Goal: Information Seeking & Learning: Understand process/instructions

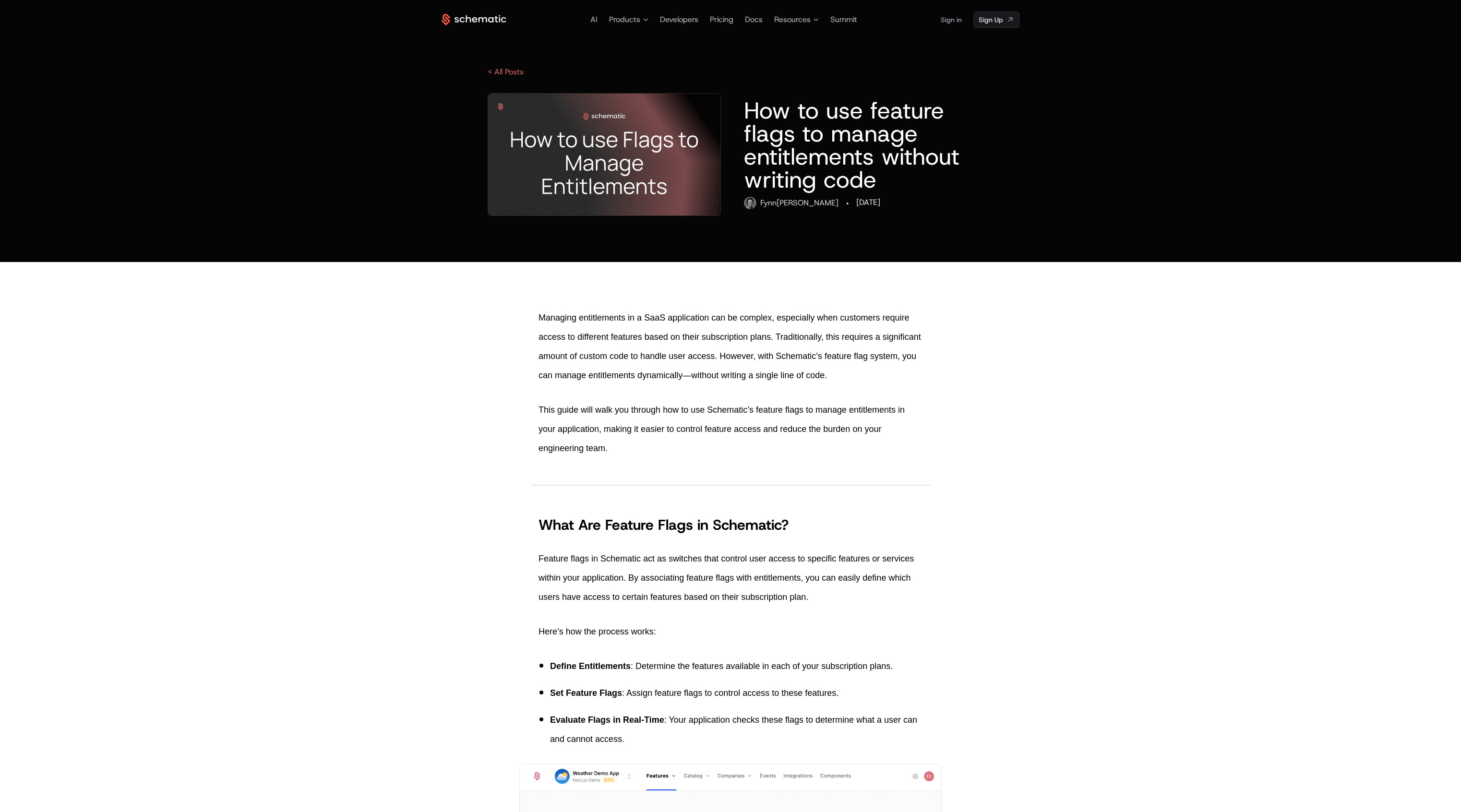
drag, startPoint x: 534, startPoint y: 315, endPoint x: 773, endPoint y: 311, distance: 239.0
copy p "Managing entitlements in a SaaS application can be complex"
click at [575, 364] on p "Managing entitlements in a SaaS application can be complex, especially when cus…" at bounding box center [730, 346] width 384 height 77
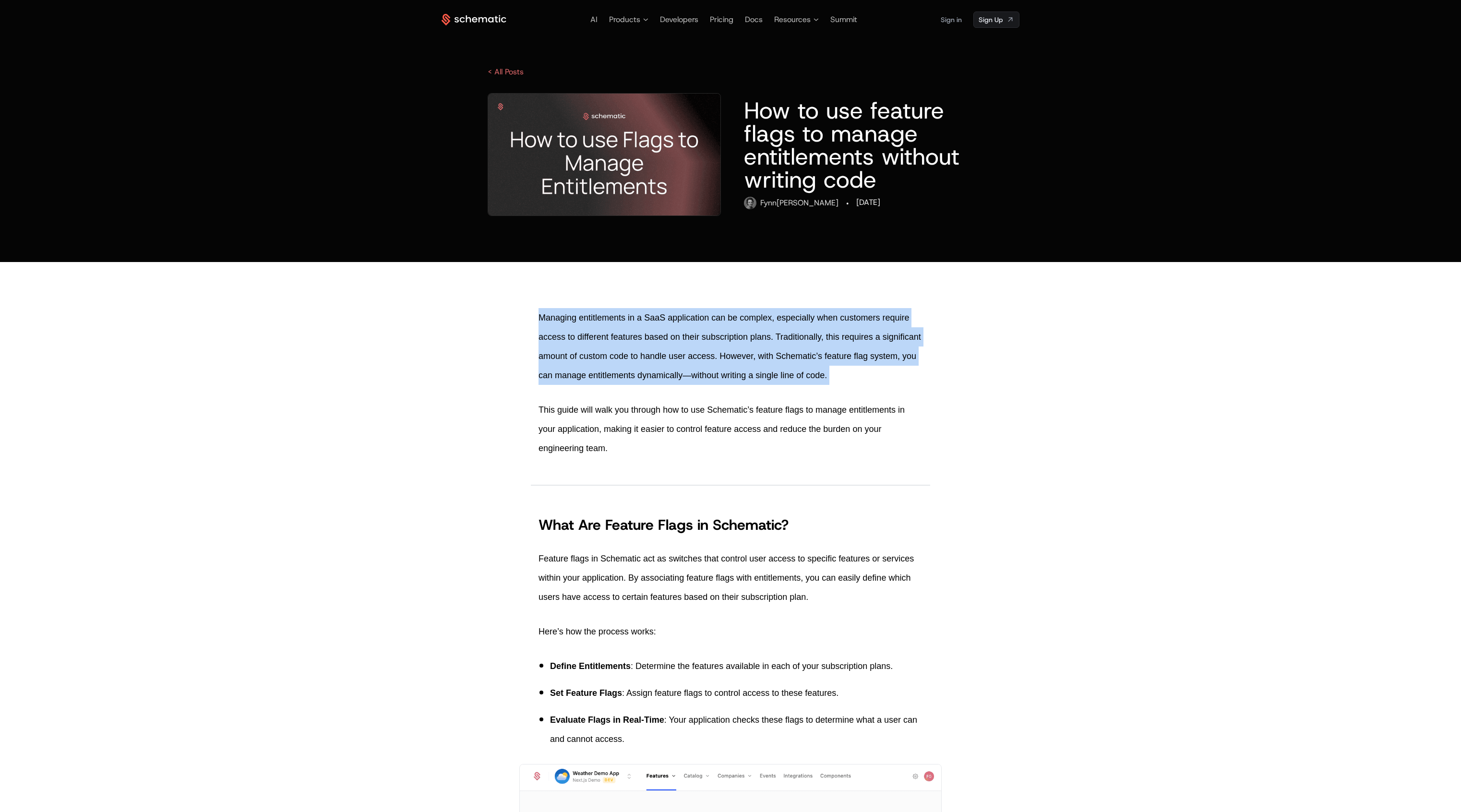
click at [645, 319] on p "Managing entitlements in a SaaS application can be complex, especially when cus…" at bounding box center [730, 346] width 384 height 77
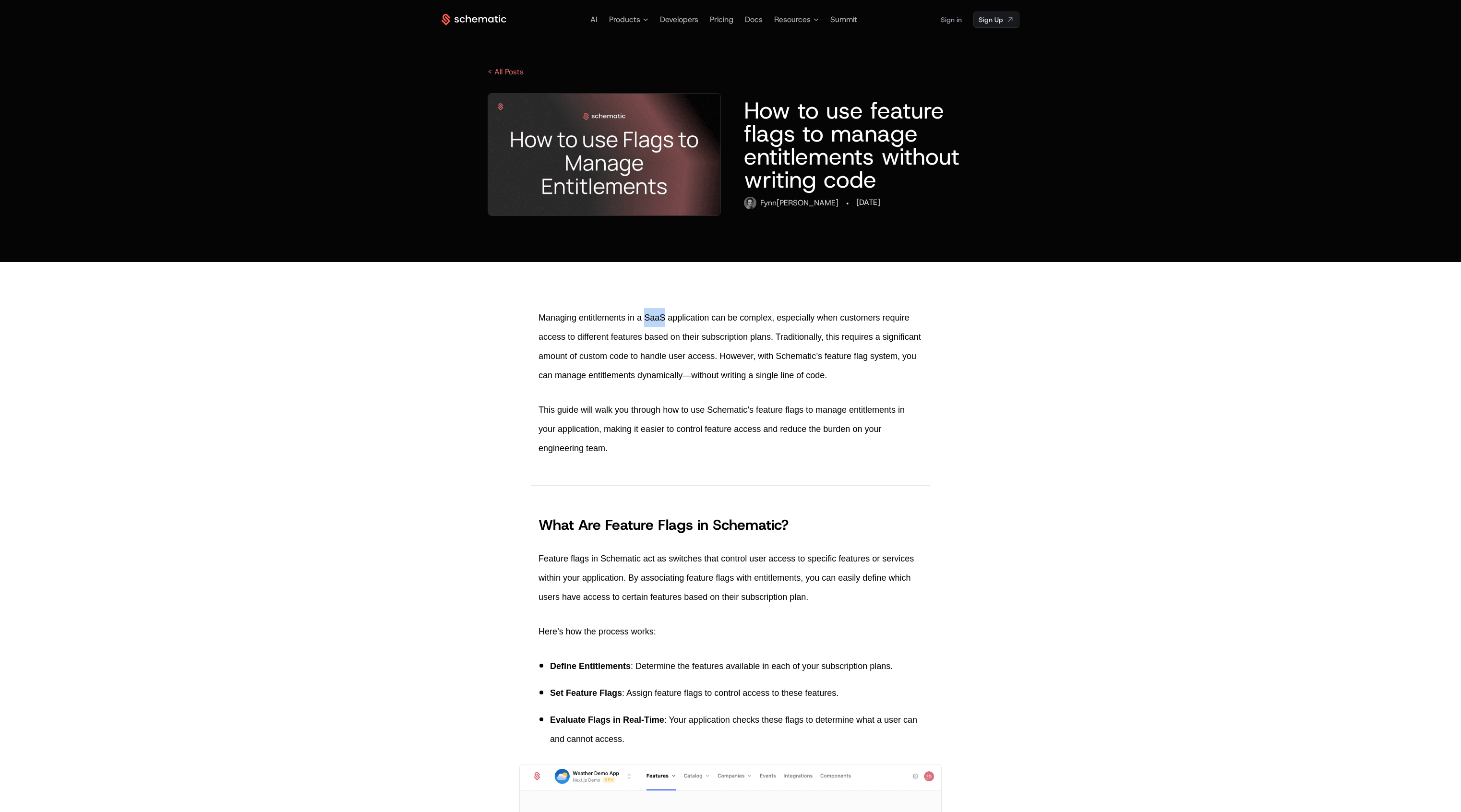
click at [645, 319] on p "Managing entitlements in a SaaS application can be complex, especially when cus…" at bounding box center [730, 346] width 384 height 77
click at [712, 350] on p "Managing entitlements in a SaaS application can be complex, especially when cus…" at bounding box center [730, 346] width 384 height 77
click at [794, 341] on p "Managing entitlements in a SaaS application can be complex, especially when cus…" at bounding box center [730, 346] width 384 height 77
drag, startPoint x: 780, startPoint y: 332, endPoint x: 893, endPoint y: 336, distance: 113.1
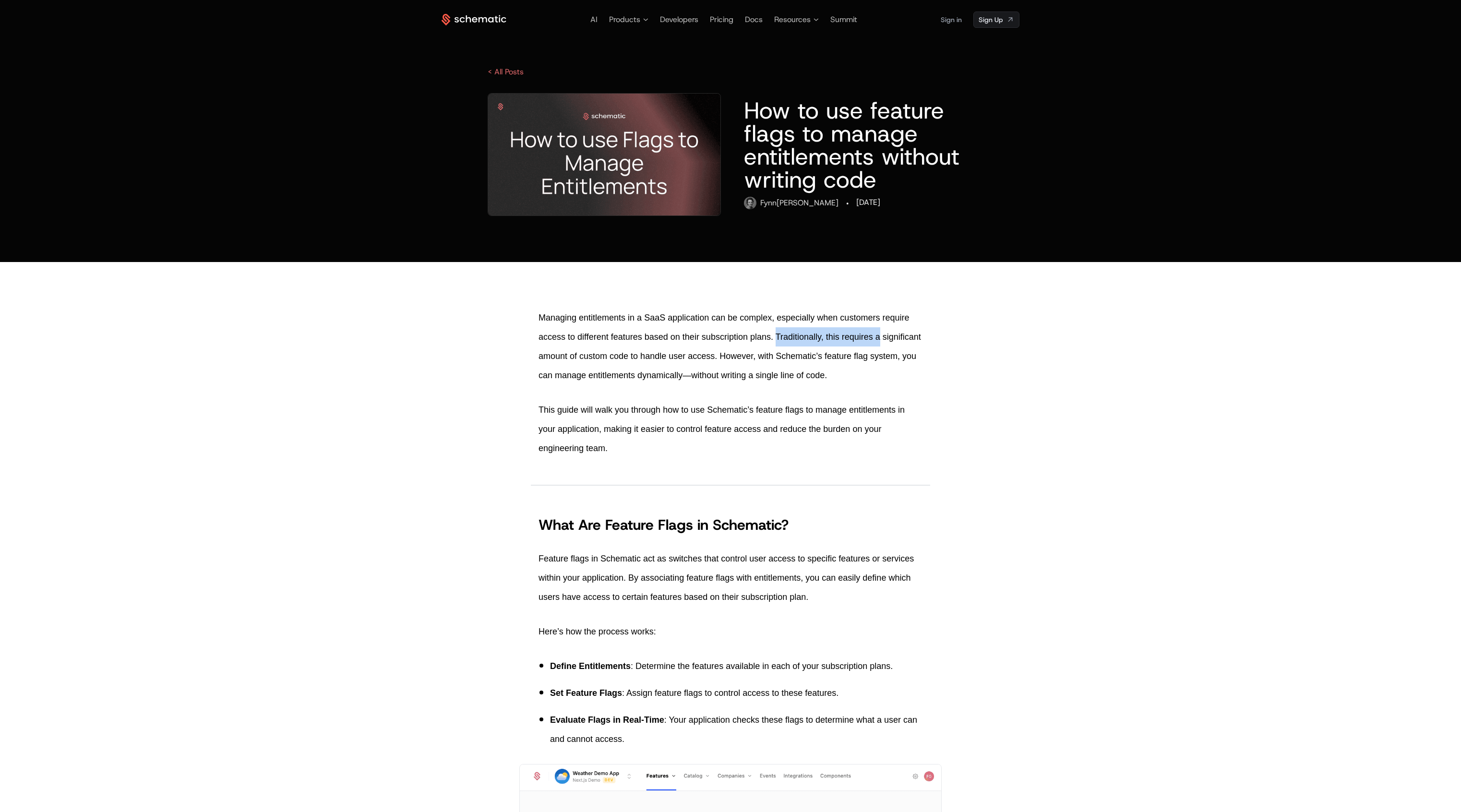
click at [893, 336] on p "Managing entitlements in a SaaS application can be complex, especially when cus…" at bounding box center [730, 346] width 384 height 77
drag, startPoint x: 885, startPoint y: 336, endPoint x: 536, endPoint y: 320, distance: 349.4
click at [601, 356] on p "Managing entitlements in a SaaS application can be complex, especially when cus…" at bounding box center [730, 346] width 384 height 77
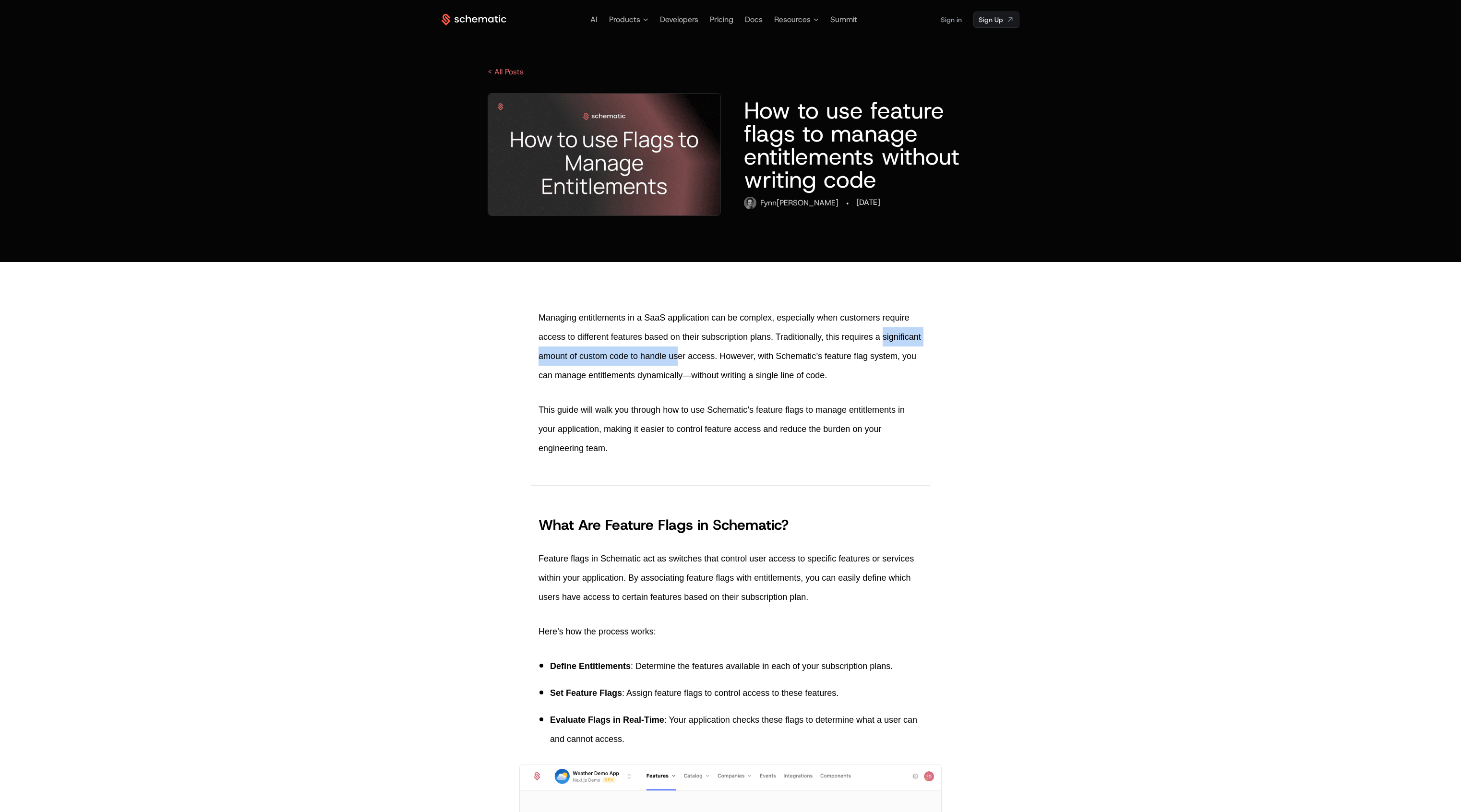
drag, startPoint x: 539, startPoint y: 355, endPoint x: 721, endPoint y: 355, distance: 182.0
click at [721, 355] on p "Managing entitlements in a SaaS application can be complex, especially when cus…" at bounding box center [730, 346] width 384 height 77
drag, startPoint x: 681, startPoint y: 359, endPoint x: 794, endPoint y: 357, distance: 113.0
click at [794, 357] on p "Managing entitlements in a SaaS application can be complex, especially when cus…" at bounding box center [730, 346] width 384 height 77
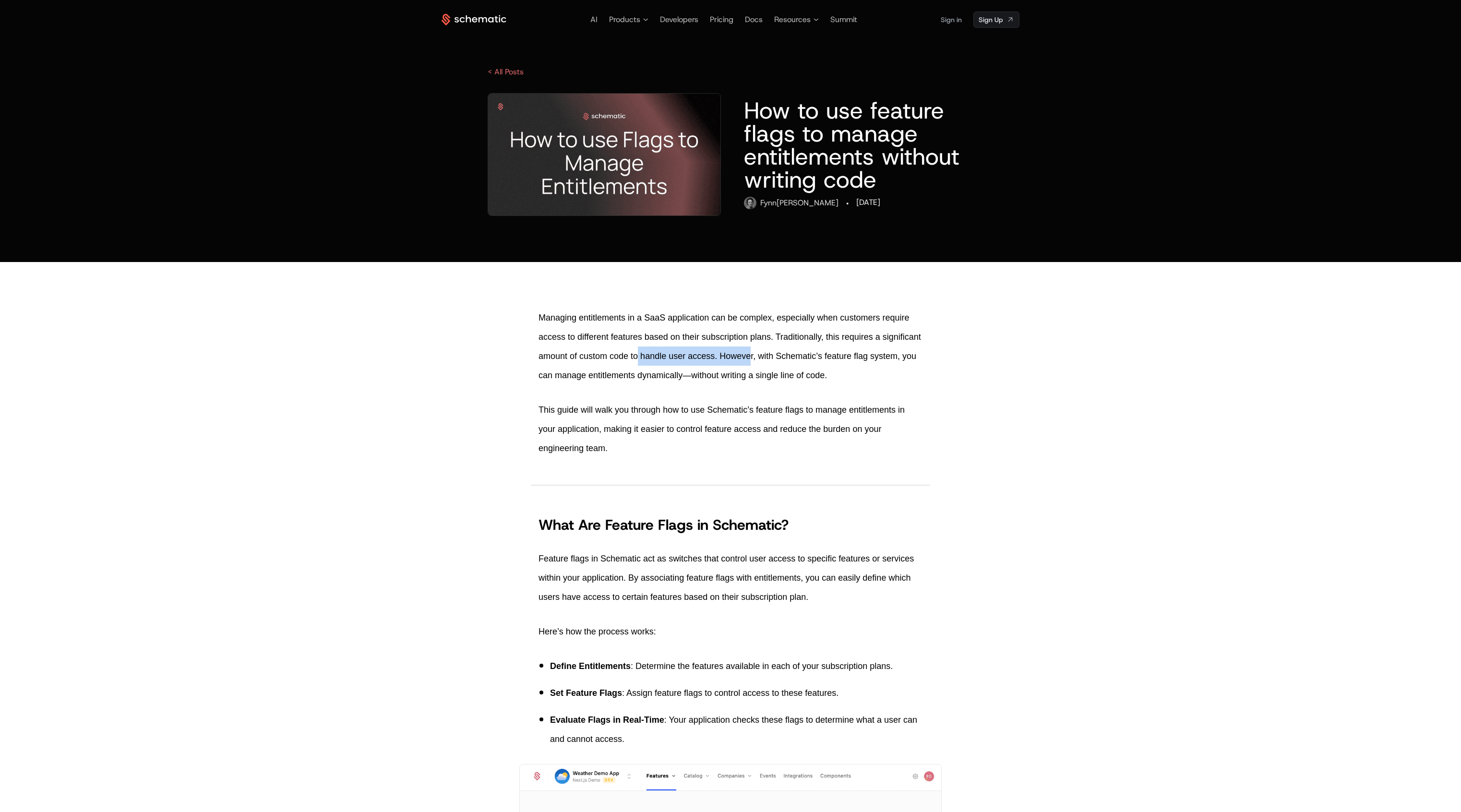
click at [794, 357] on p "Managing entitlements in a SaaS application can be complex, especially when cus…" at bounding box center [730, 346] width 384 height 77
drag, startPoint x: 780, startPoint y: 329, endPoint x: 721, endPoint y: 361, distance: 67.1
click at [721, 361] on p "Managing entitlements in a SaaS application can be complex, especially when cus…" at bounding box center [730, 346] width 384 height 77
click at [719, 361] on p "Managing entitlements in a SaaS application can be complex, especially when cus…" at bounding box center [730, 346] width 384 height 77
drag, startPoint x: 762, startPoint y: 354, endPoint x: 916, endPoint y: 357, distance: 154.0
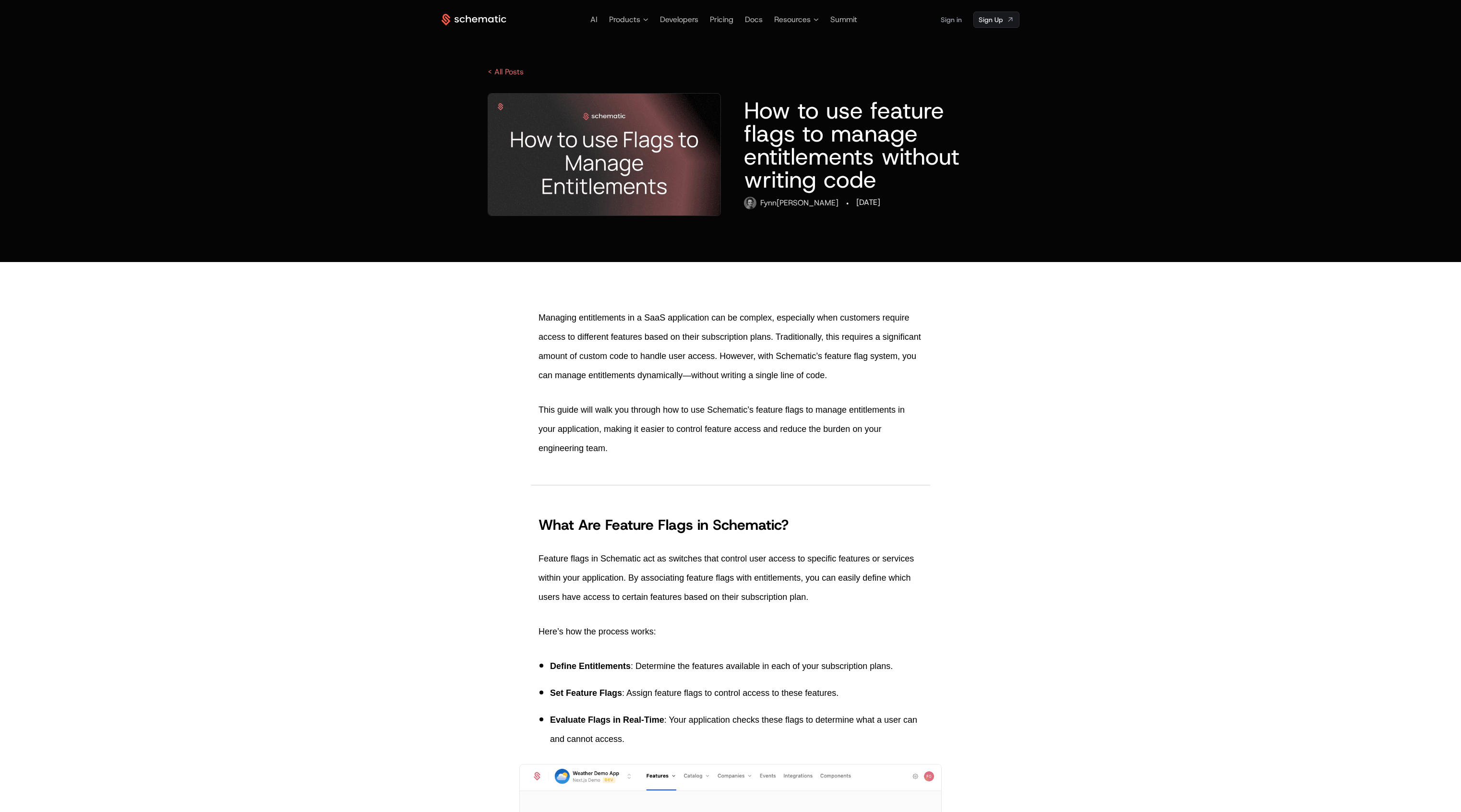
click at [904, 357] on p "Managing entitlements in a SaaS application can be complex, especially when cus…" at bounding box center [730, 346] width 384 height 77
drag, startPoint x: 901, startPoint y: 356, endPoint x: 640, endPoint y: 364, distance: 261.1
click at [646, 364] on p "Managing entitlements in a SaaS application can be complex, especially when cus…" at bounding box center [730, 346] width 384 height 77
click at [640, 364] on p "Managing entitlements in a SaaS application can be complex, especially when cus…" at bounding box center [730, 346] width 384 height 77
drag, startPoint x: 587, startPoint y: 373, endPoint x: 751, endPoint y: 370, distance: 164.0
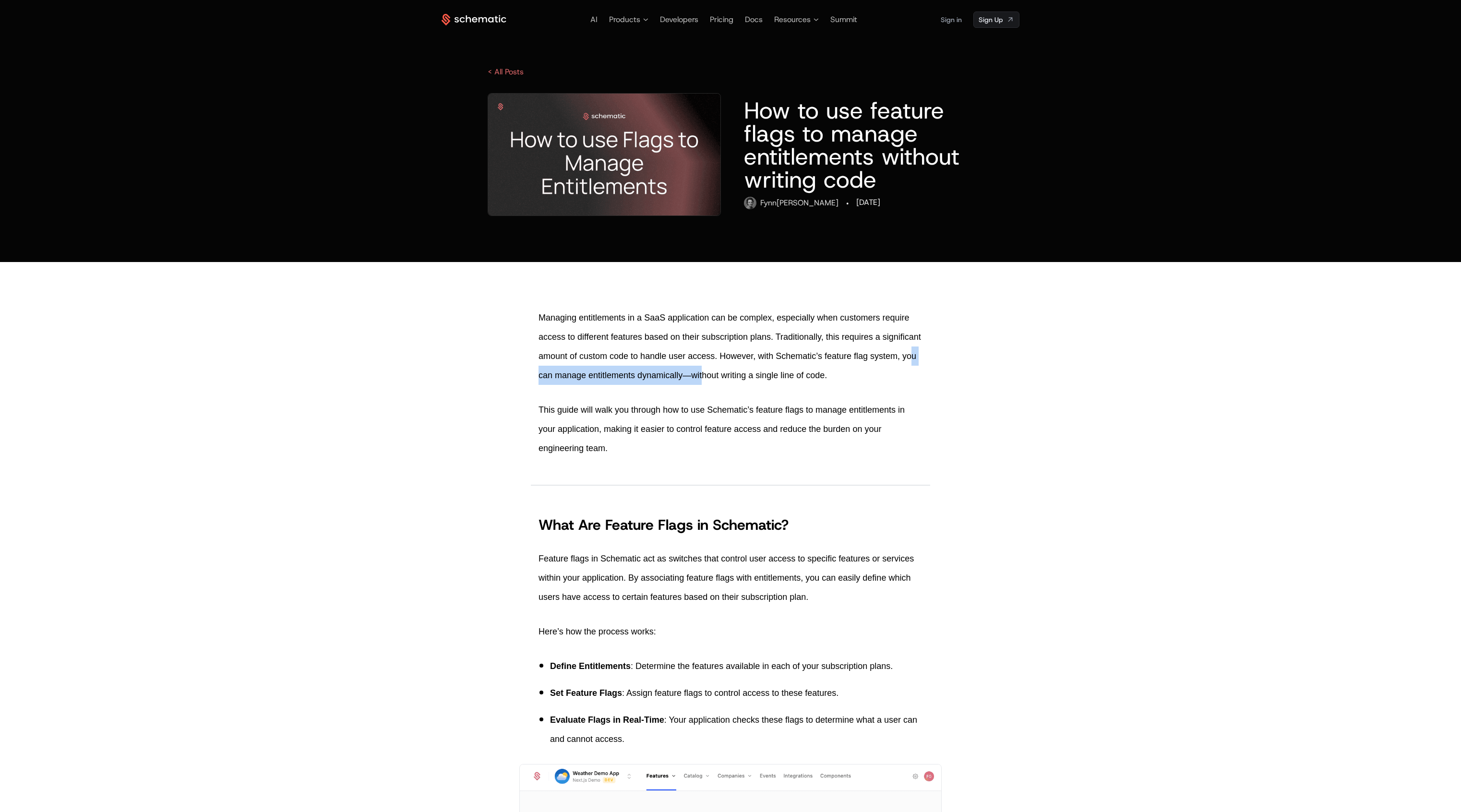
click at [751, 370] on p "Managing entitlements in a SaaS application can be complex, especially when cus…" at bounding box center [730, 346] width 384 height 77
drag, startPoint x: 749, startPoint y: 371, endPoint x: 852, endPoint y: 369, distance: 103.0
click at [852, 369] on p "Managing entitlements in a SaaS application can be complex, especially when cus…" at bounding box center [730, 346] width 384 height 77
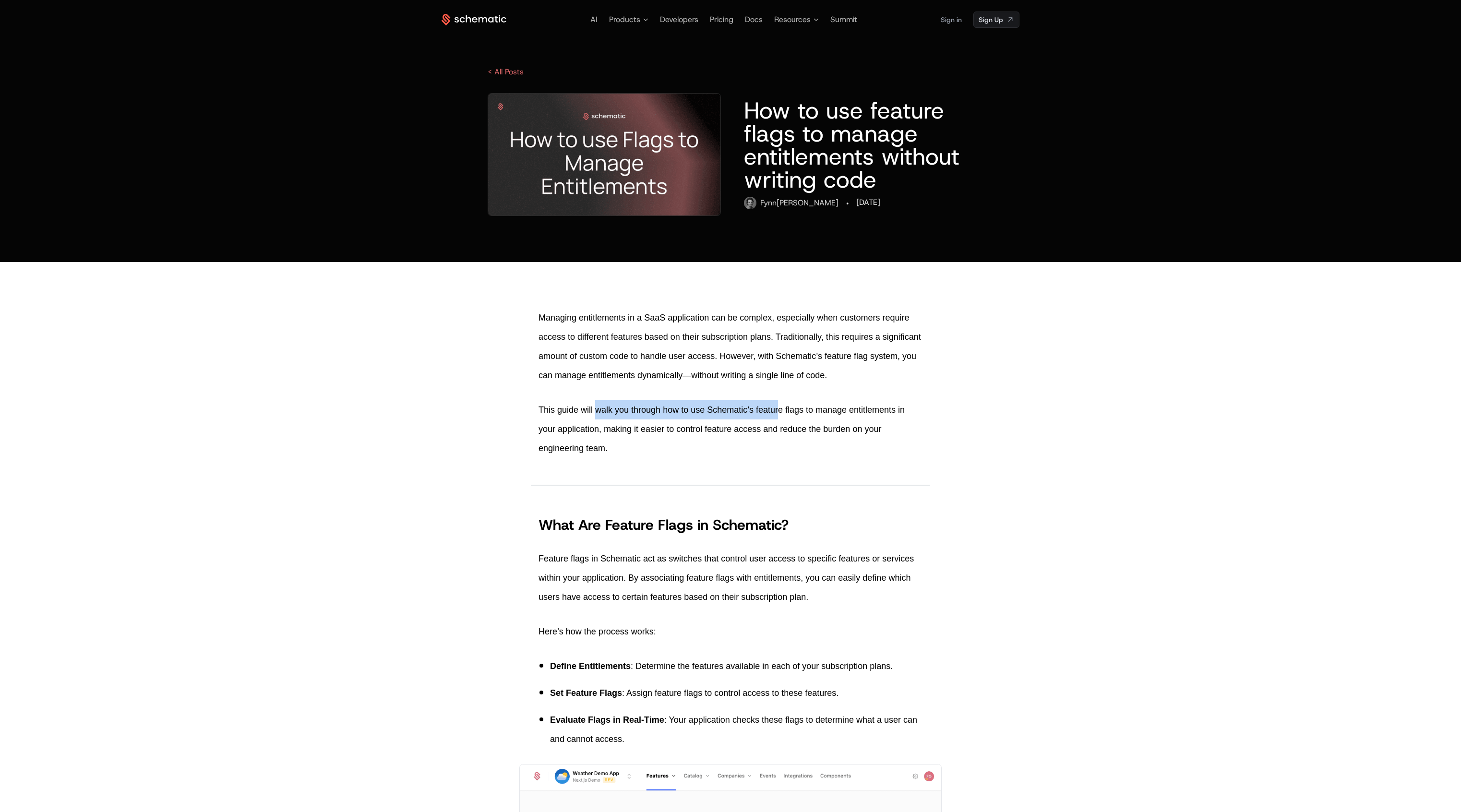
drag, startPoint x: 596, startPoint y: 408, endPoint x: 777, endPoint y: 413, distance: 181.1
click at [777, 413] on p "This guide will walk you through how to use Schematic’s feature flags to manage…" at bounding box center [730, 429] width 384 height 57
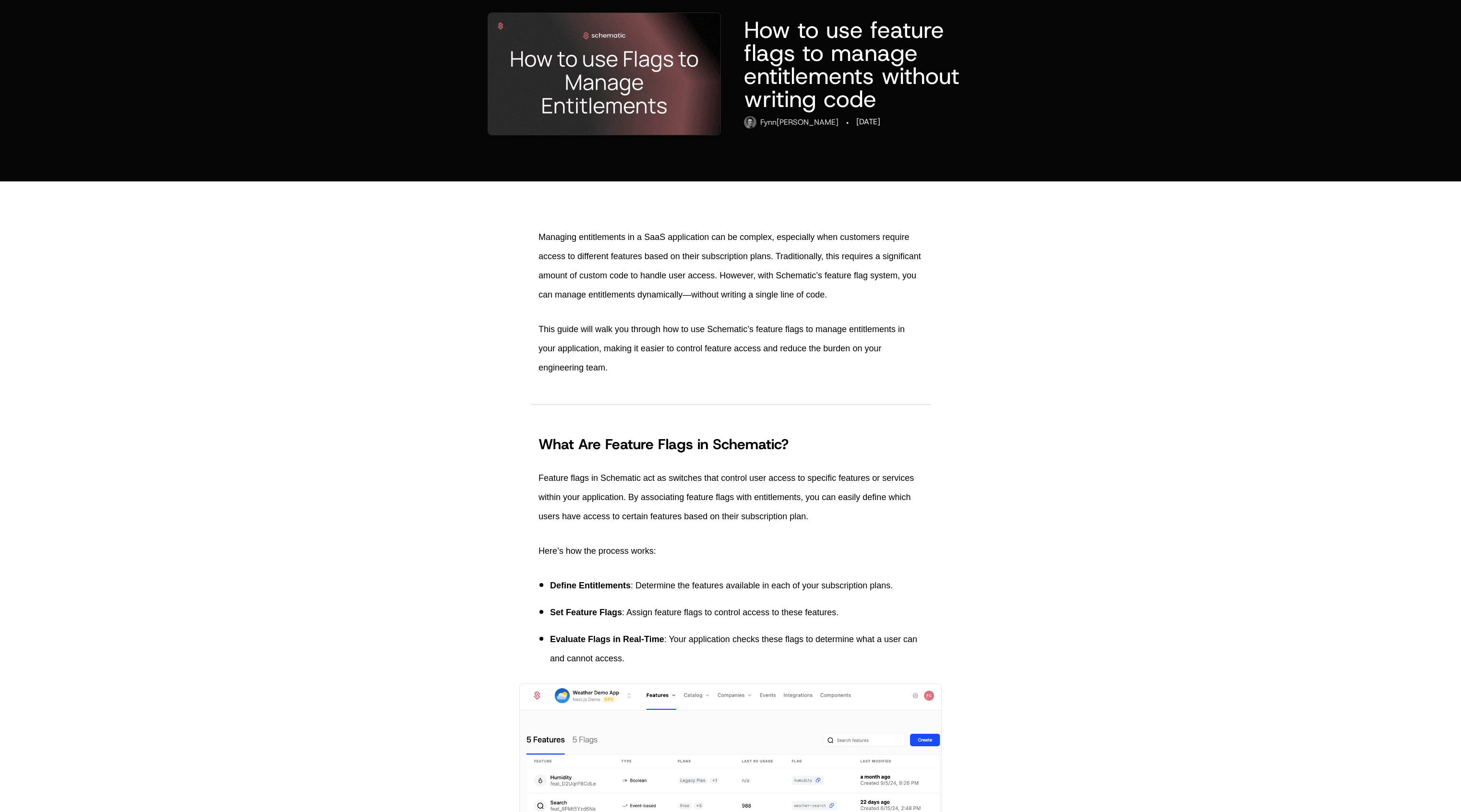
scroll to position [200, 0]
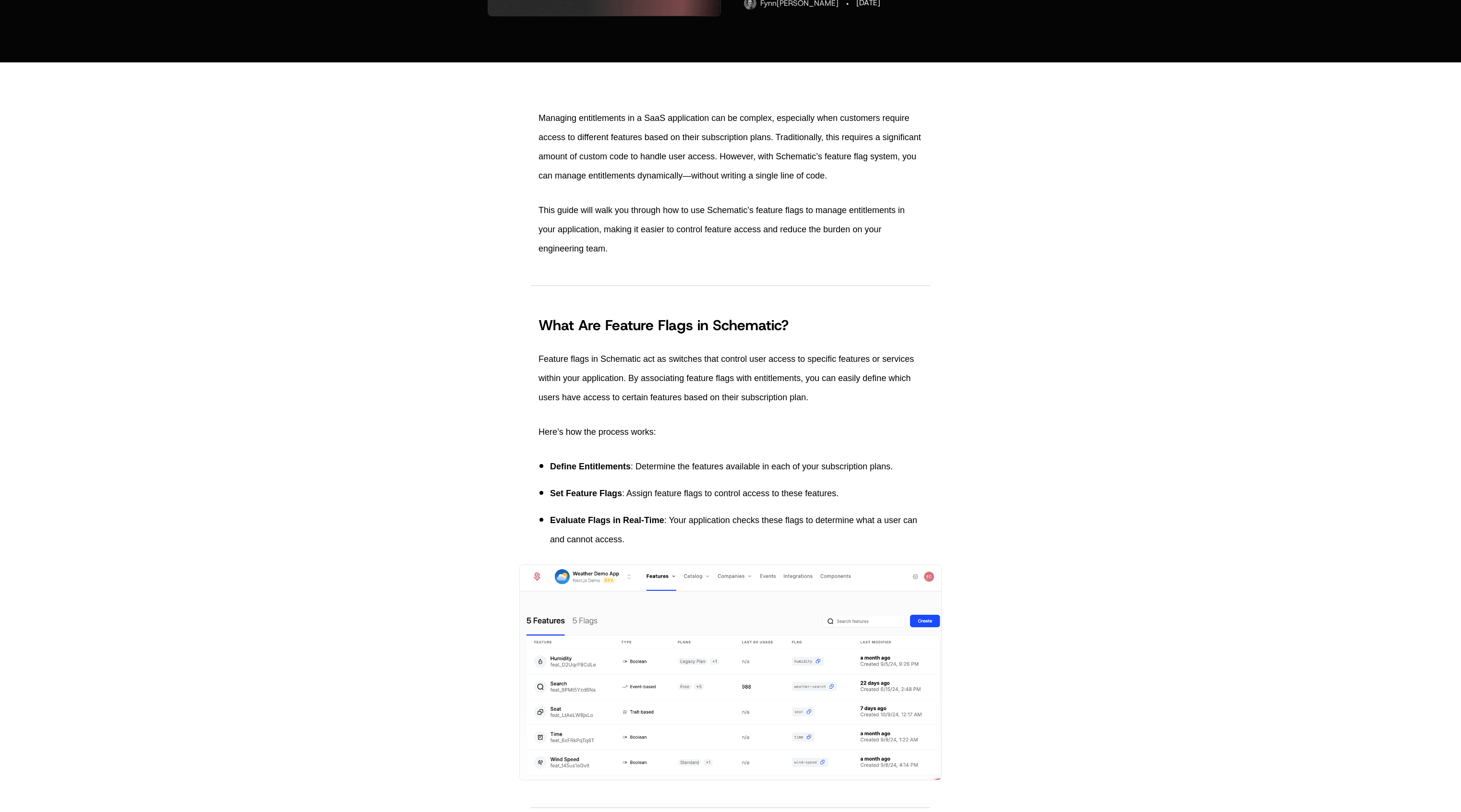
click at [736, 664] on img at bounding box center [730, 672] width 423 height 216
drag, startPoint x: 627, startPoint y: 491, endPoint x: 856, endPoint y: 493, distance: 229.0
click at [856, 493] on p "Set Feature Flags : Assign feature flags to control access to these features." at bounding box center [736, 493] width 373 height 19
drag, startPoint x: 635, startPoint y: 464, endPoint x: 798, endPoint y: 468, distance: 163.0
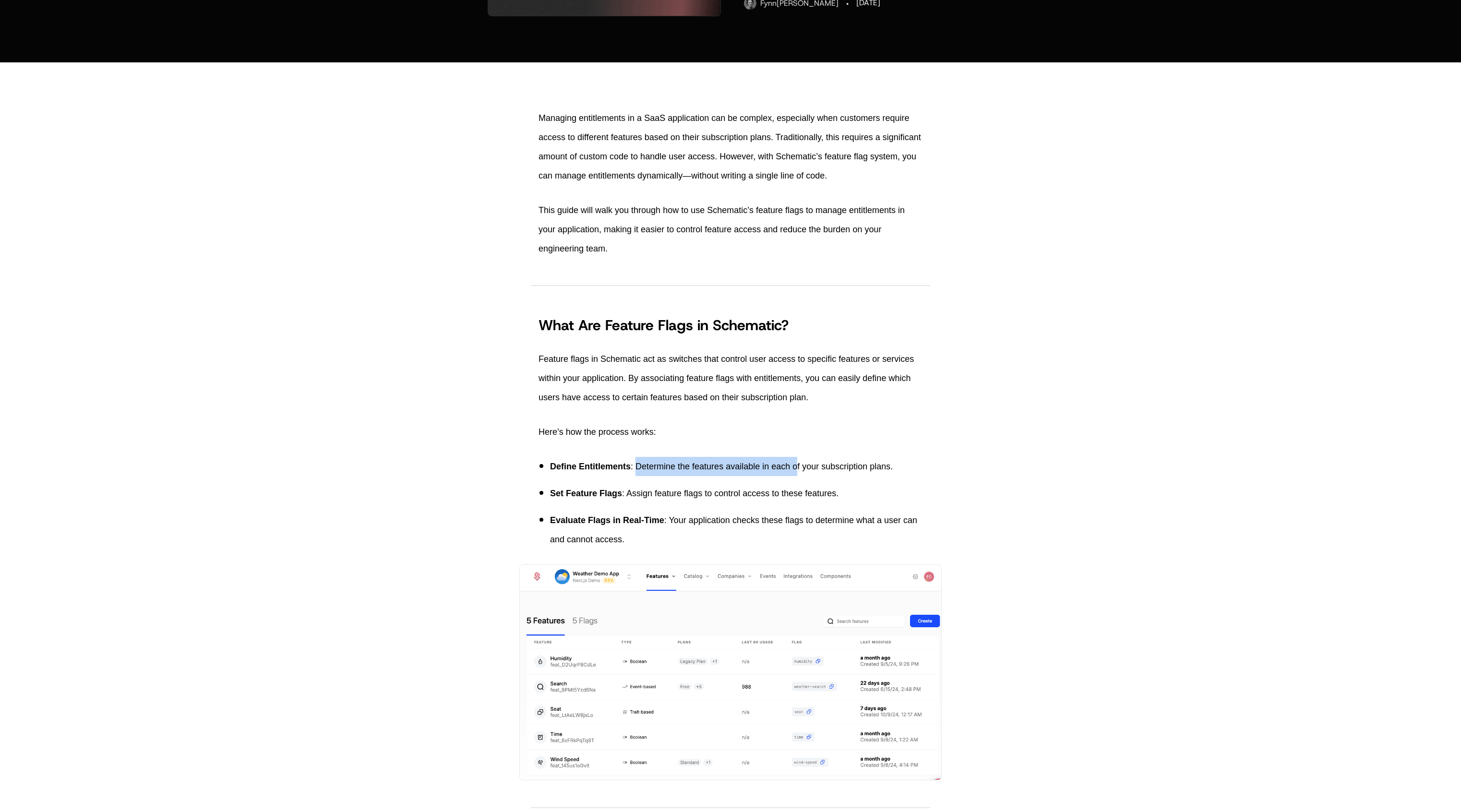
click at [797, 468] on p "Define Entitlements : Determine the features available in each of your subscrip…" at bounding box center [736, 466] width 373 height 19
click at [798, 468] on p "Define Entitlements : Determine the features available in each of your subscrip…" at bounding box center [736, 466] width 373 height 19
drag, startPoint x: 635, startPoint y: 464, endPoint x: 791, endPoint y: 473, distance: 156.3
click at [791, 473] on p "Define Entitlements : Determine the features available in each of your subscrip…" at bounding box center [736, 466] width 373 height 19
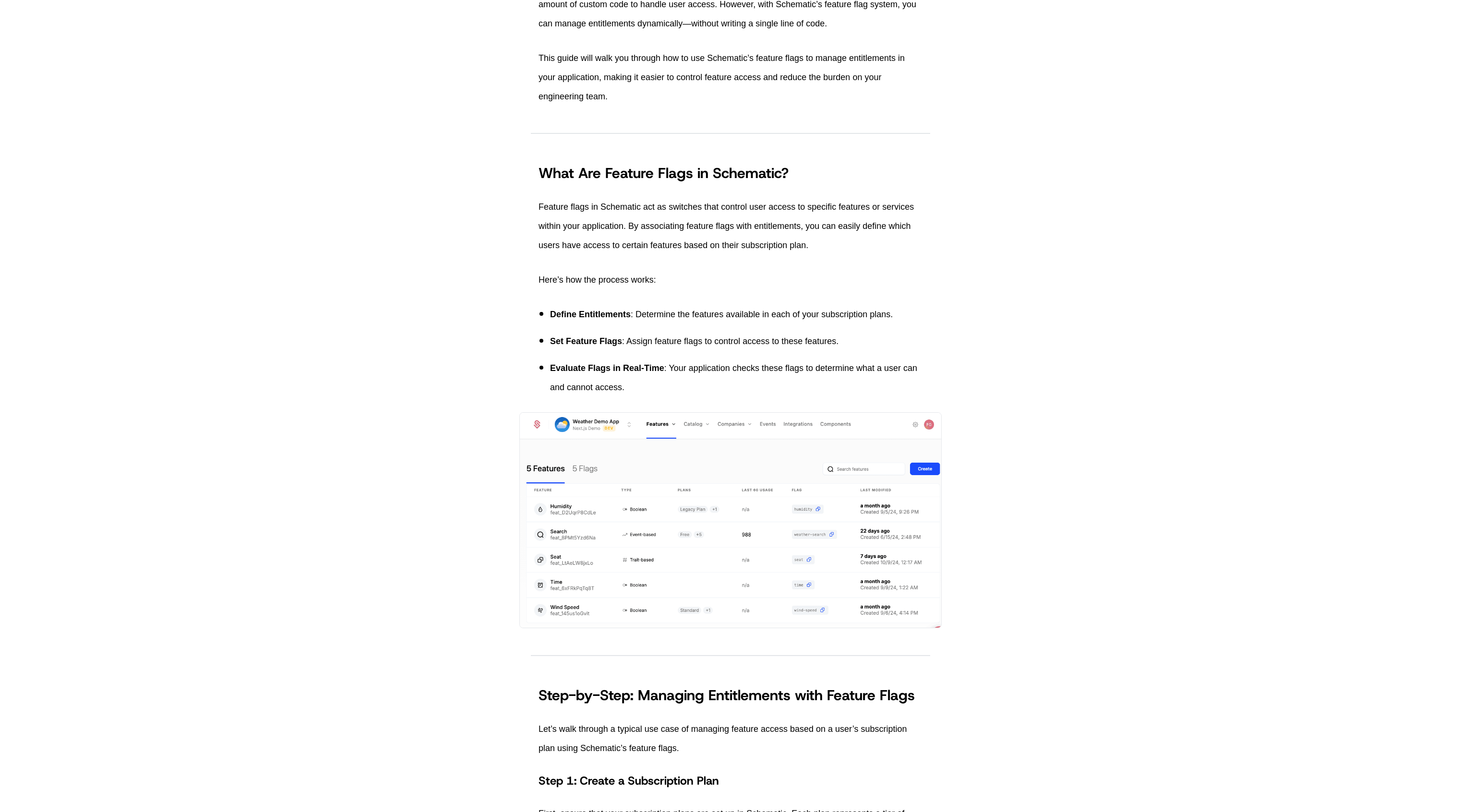
scroll to position [442, 0]
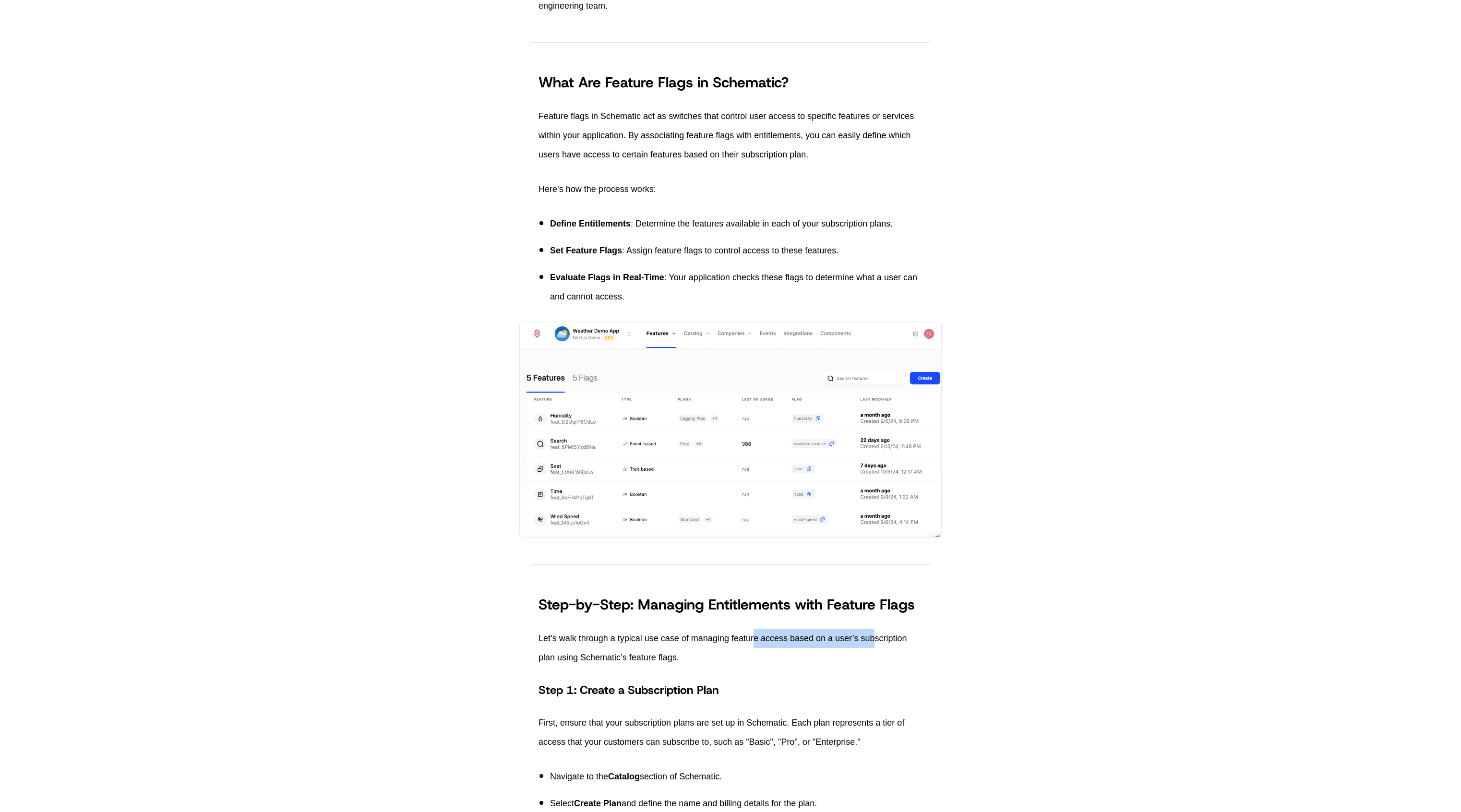
drag, startPoint x: 757, startPoint y: 637, endPoint x: 876, endPoint y: 645, distance: 119.3
click at [876, 645] on p "Let’s walk through a typical use case of managing feature access based on a use…" at bounding box center [730, 647] width 384 height 38
drag, startPoint x: 685, startPoint y: 653, endPoint x: 527, endPoint y: 634, distance: 159.1
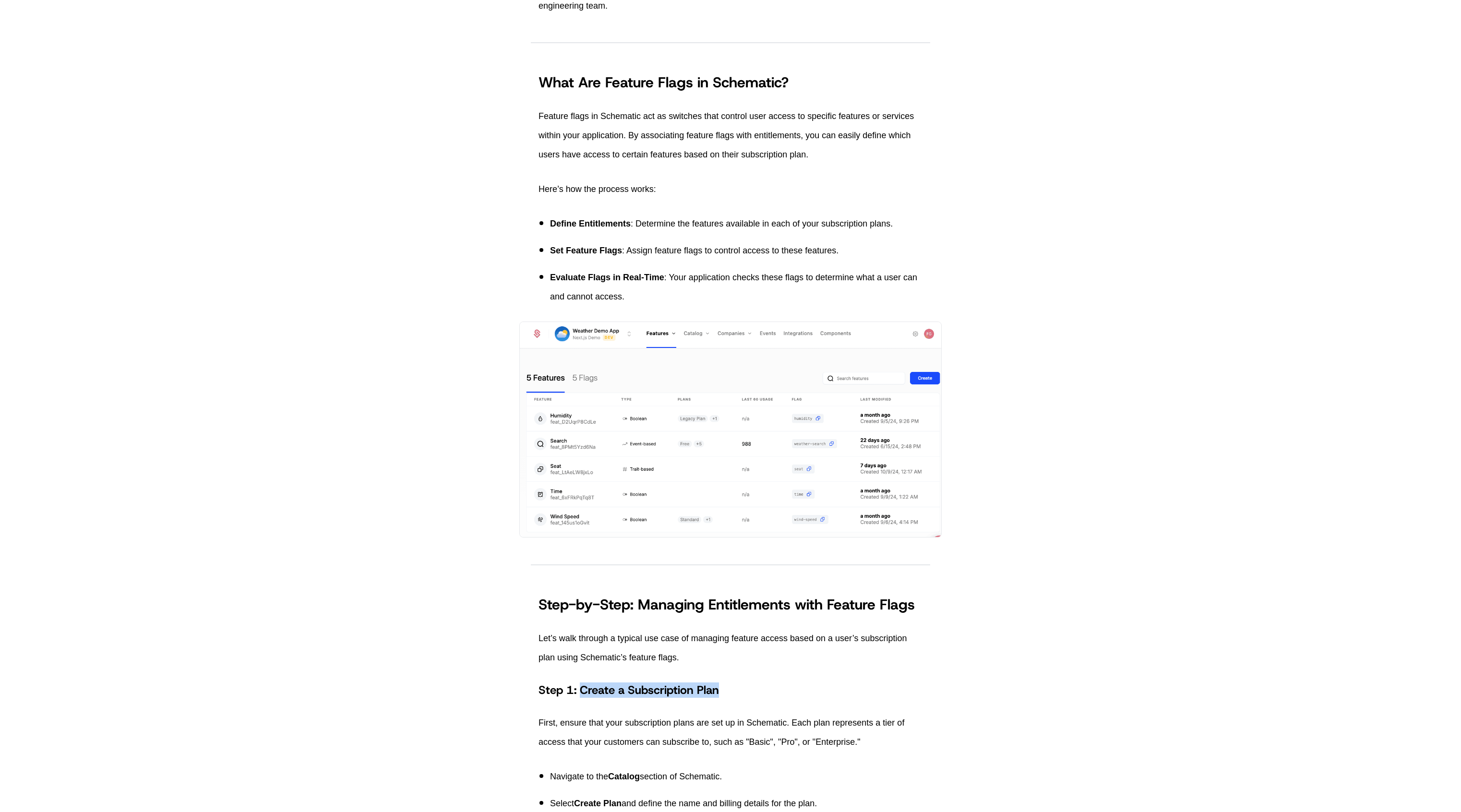
drag, startPoint x: 579, startPoint y: 690, endPoint x: 771, endPoint y: 691, distance: 192.0
click at [771, 691] on h4 "Step 1: Create a Subscription Plan" at bounding box center [730, 689] width 384 height 16
drag, startPoint x: 701, startPoint y: 691, endPoint x: 477, endPoint y: 686, distance: 224.1
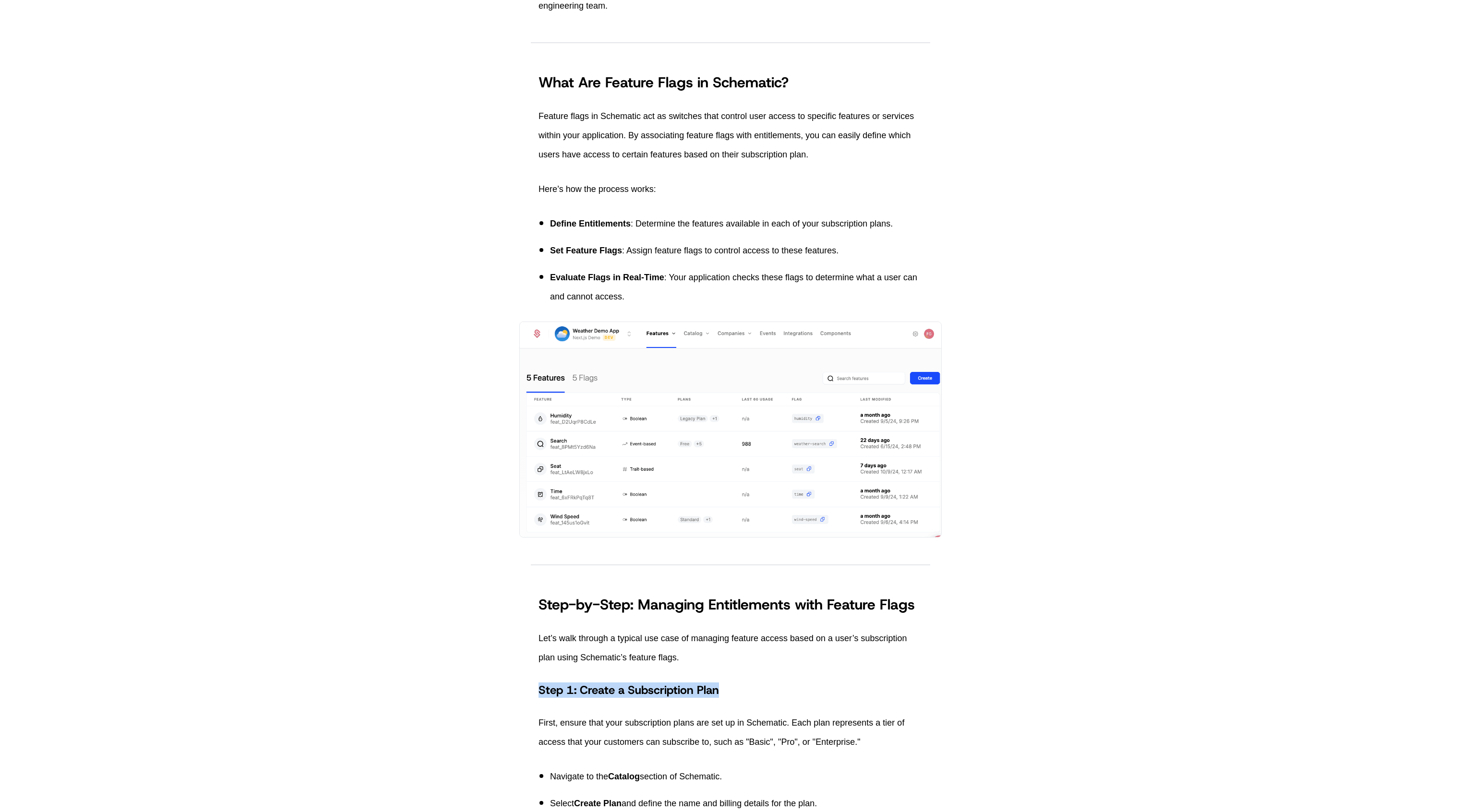
drag, startPoint x: 568, startPoint y: 690, endPoint x: 726, endPoint y: 693, distance: 158.0
click at [726, 693] on h4 "Step 1: Create a Subscription Plan" at bounding box center [730, 689] width 384 height 16
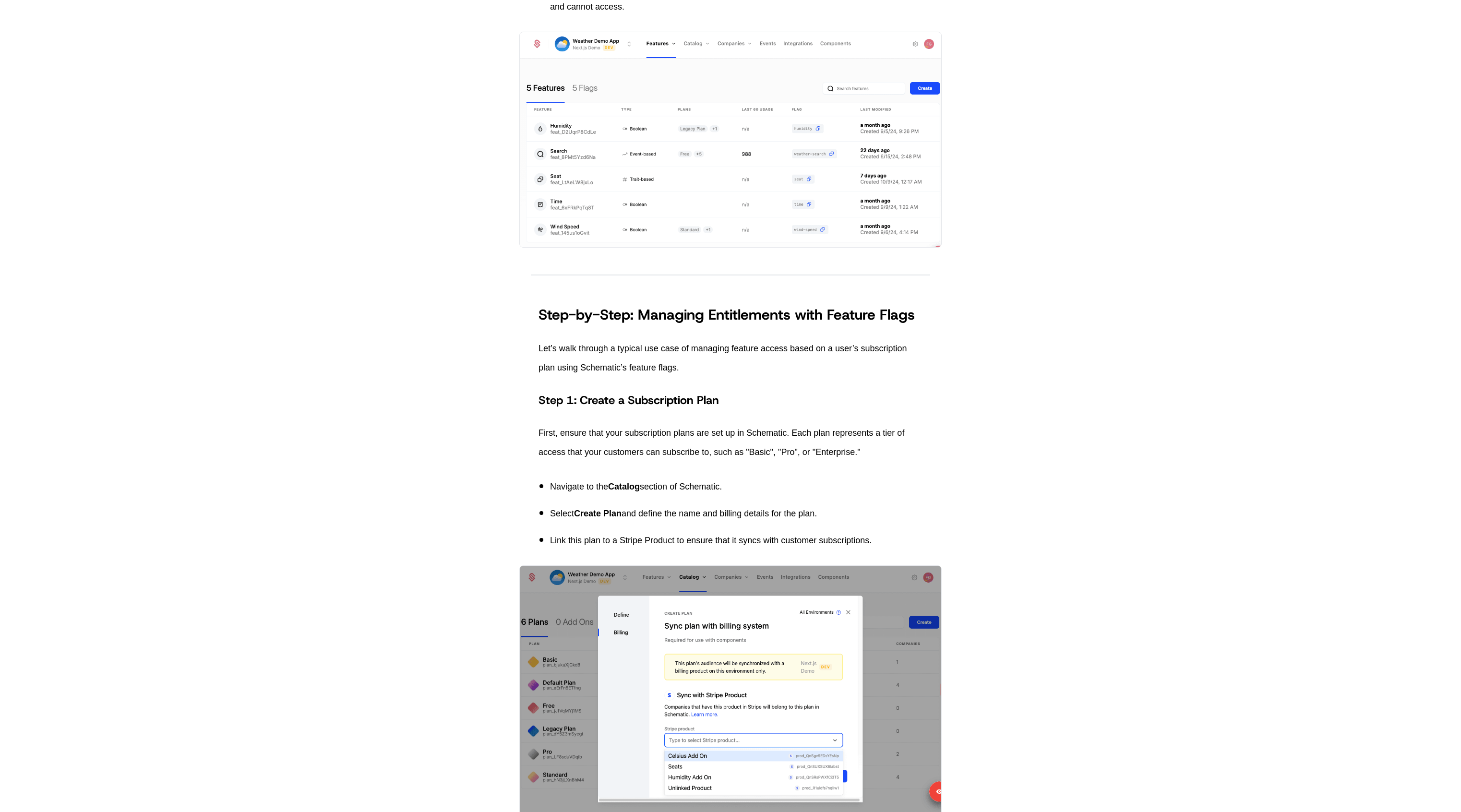
scroll to position [771, 0]
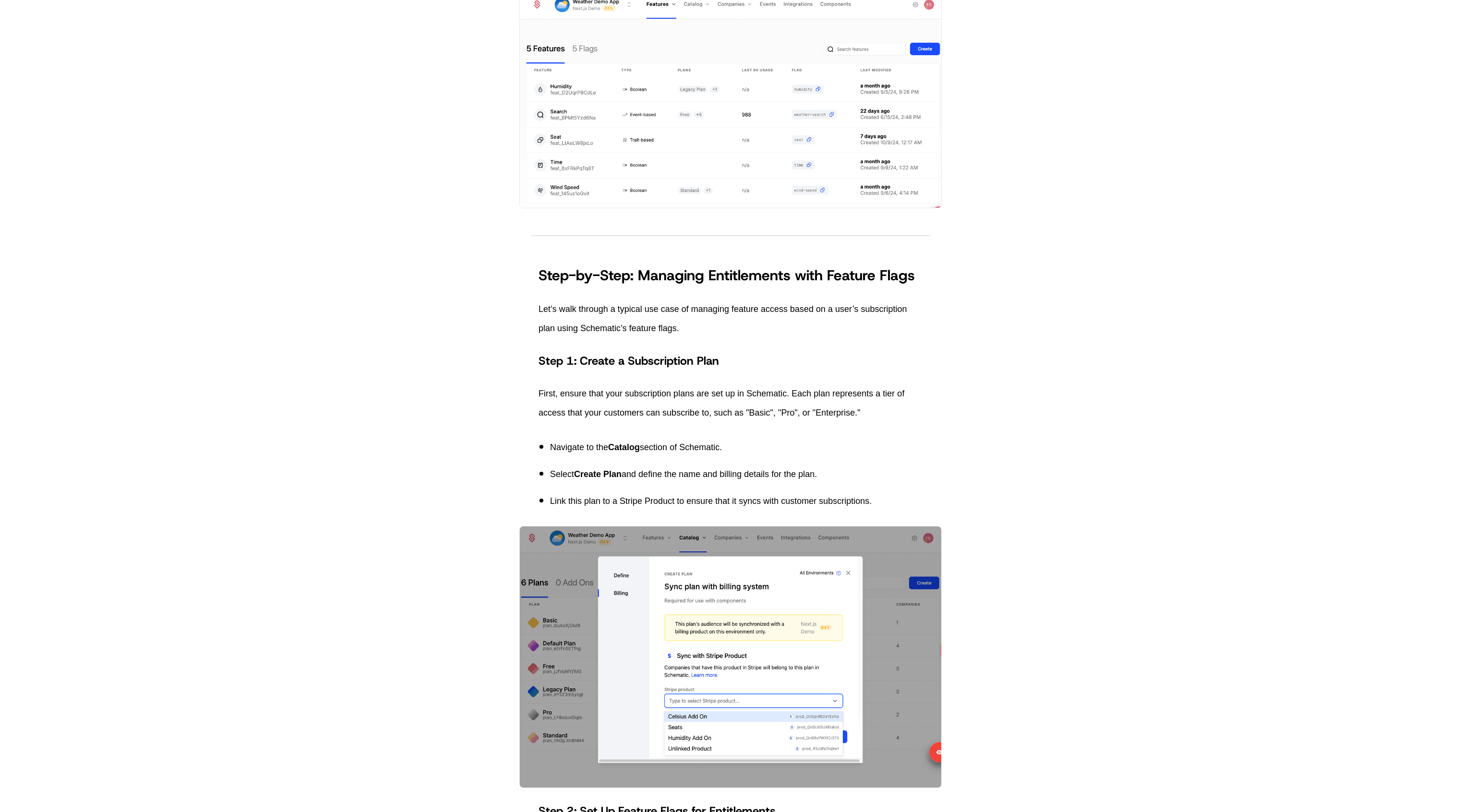
drag, startPoint x: 554, startPoint y: 306, endPoint x: 699, endPoint y: 309, distance: 145.0
click at [699, 309] on p "Let’s walk through a typical use case of managing feature access based on a use…" at bounding box center [730, 318] width 384 height 38
drag, startPoint x: 672, startPoint y: 309, endPoint x: 733, endPoint y: 316, distance: 61.4
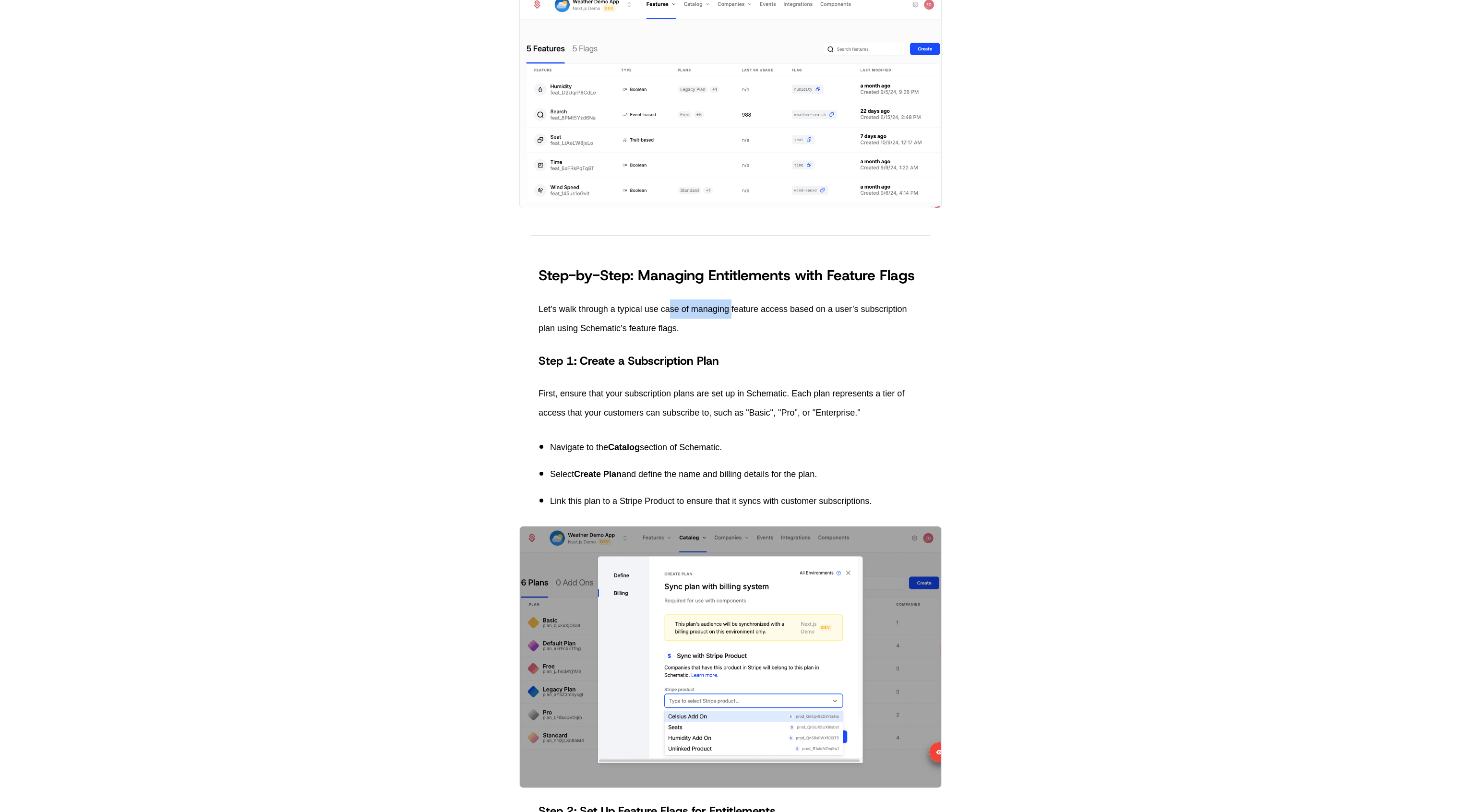
click at [733, 316] on p "Let’s walk through a typical use case of managing feature access based on a use…" at bounding box center [730, 318] width 384 height 38
drag, startPoint x: 729, startPoint y: 271, endPoint x: 1020, endPoint y: 276, distance: 291.0
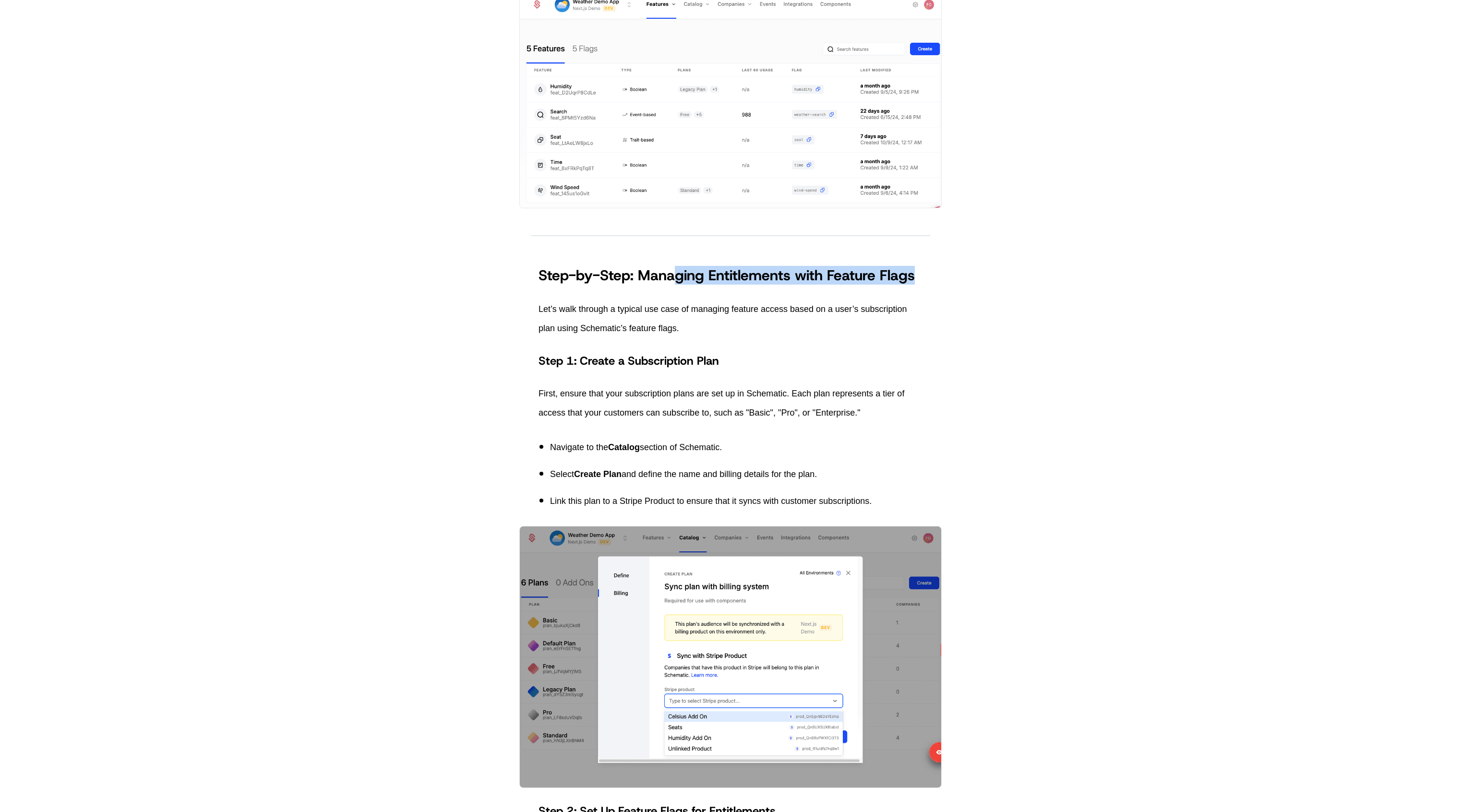
drag, startPoint x: 559, startPoint y: 303, endPoint x: 740, endPoint y: 317, distance: 181.5
click at [740, 317] on p "Let’s walk through a typical use case of managing feature access based on a use…" at bounding box center [730, 318] width 384 height 38
click at [730, 323] on p "Let’s walk through a typical use case of managing feature access based on a use…" at bounding box center [730, 318] width 384 height 38
drag, startPoint x: 775, startPoint y: 307, endPoint x: 860, endPoint y: 306, distance: 85.0
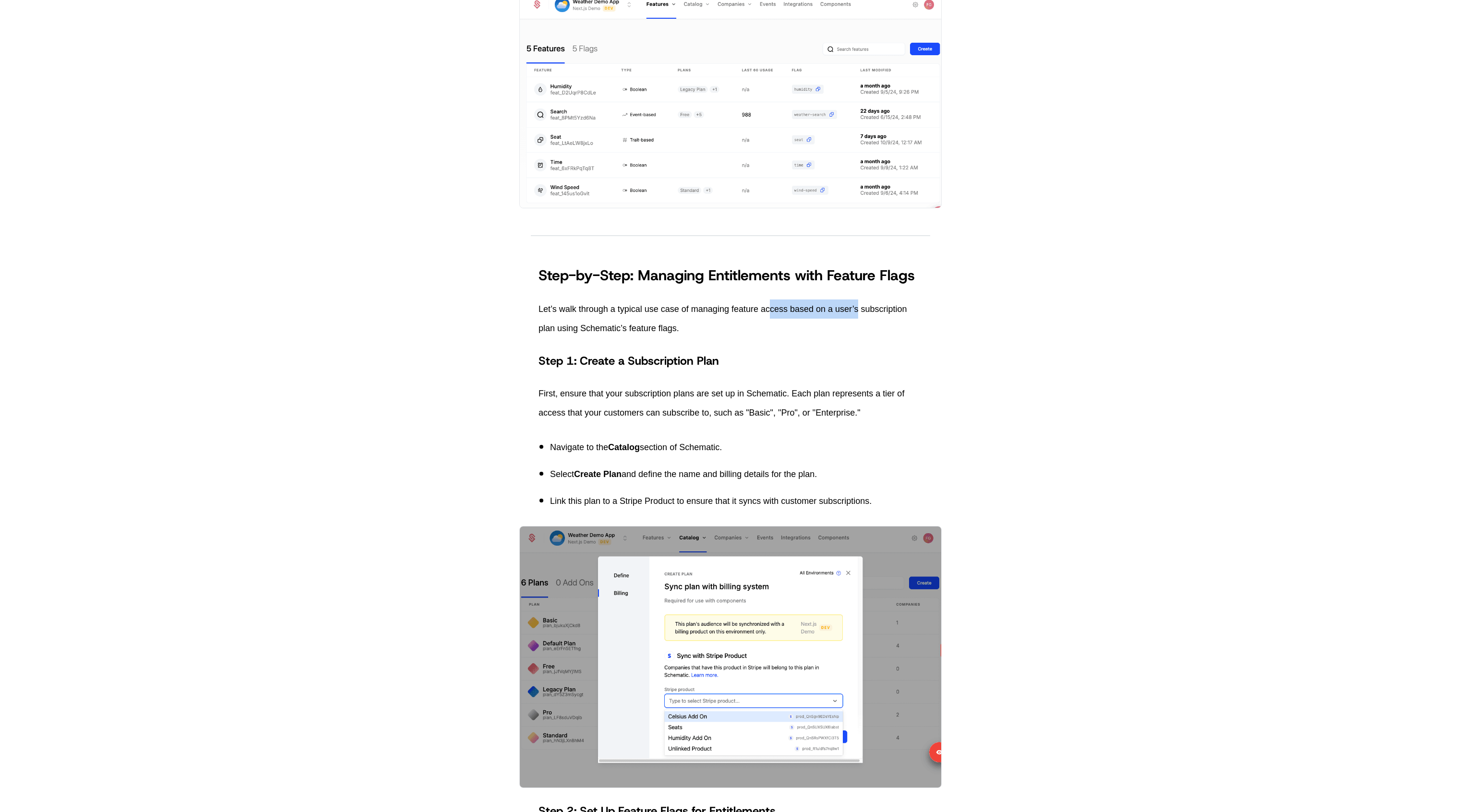
click at [860, 306] on p "Let’s walk through a typical use case of managing feature access based on a use…" at bounding box center [730, 318] width 384 height 38
drag, startPoint x: 790, startPoint y: 309, endPoint x: 961, endPoint y: 310, distance: 171.0
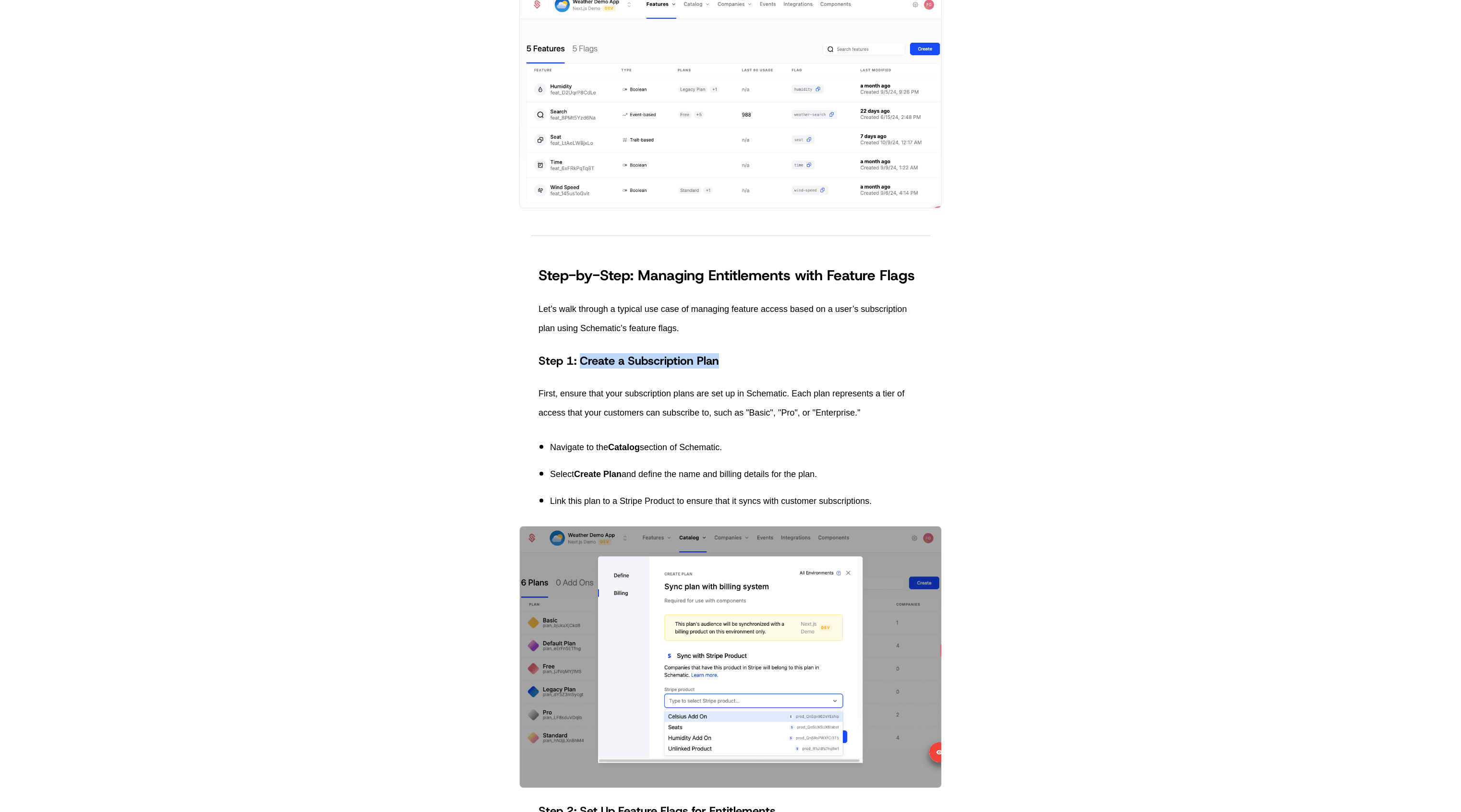
drag, startPoint x: 581, startPoint y: 358, endPoint x: 753, endPoint y: 363, distance: 172.1
click at [753, 363] on h4 "Step 1: Create a Subscription Plan" at bounding box center [730, 360] width 384 height 16
drag, startPoint x: 632, startPoint y: 484, endPoint x: 791, endPoint y: 500, distance: 159.8
click at [791, 500] on ul "Navigate to the Catalog section of Schematic. Select Create Plan and define the…" at bounding box center [730, 473] width 384 height 73
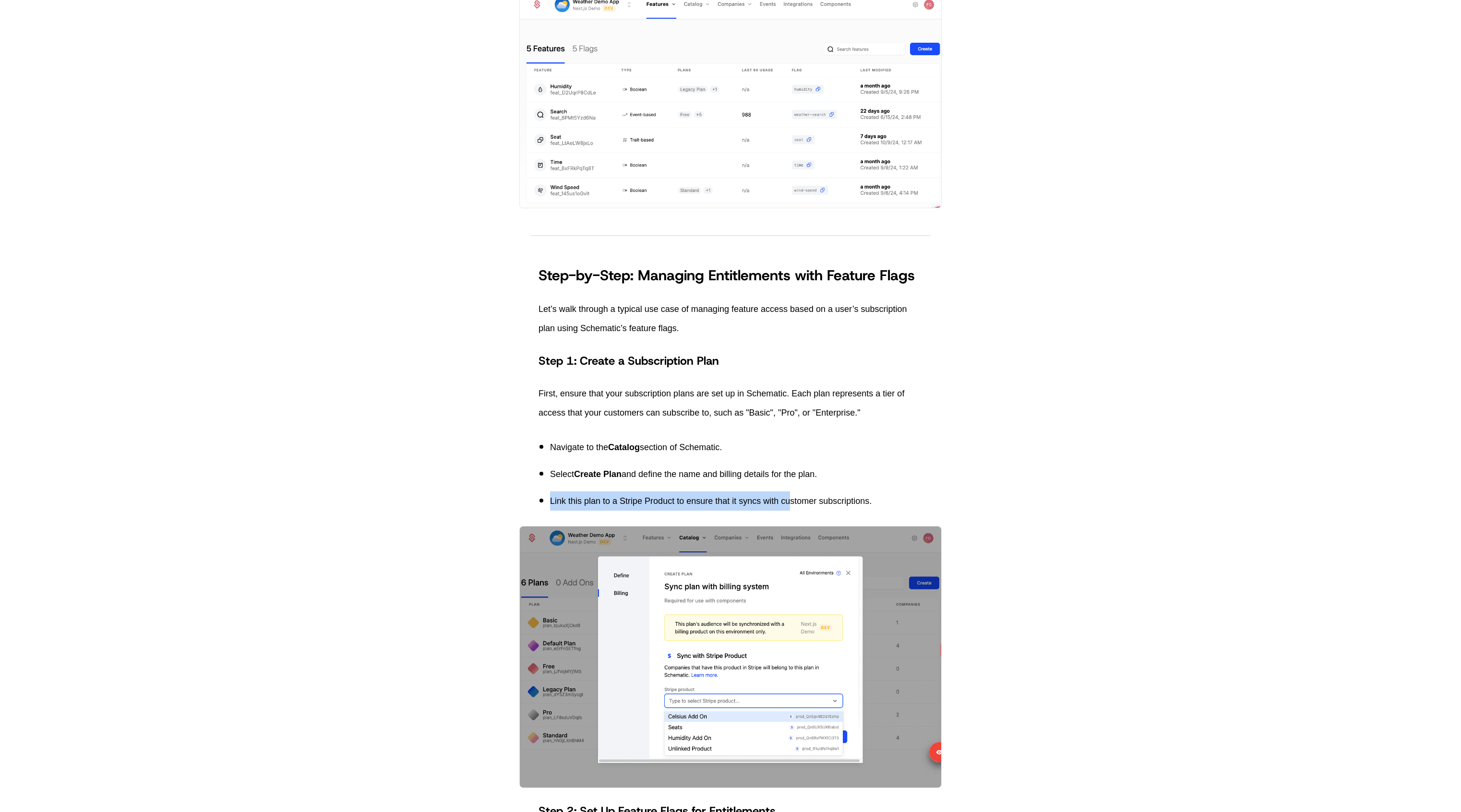
click at [791, 500] on p "Link this plan to a Stripe Product to ensure that it syncs with customer subscr…" at bounding box center [736, 500] width 373 height 19
drag, startPoint x: 913, startPoint y: 500, endPoint x: 539, endPoint y: 496, distance: 374.0
click at [539, 496] on ul "Navigate to the Catalog section of Schematic. Select Create Plan and define the…" at bounding box center [730, 473] width 384 height 73
click at [551, 496] on p "Link this plan to a Stripe Product to ensure that it syncs with customer subscr…" at bounding box center [736, 500] width 373 height 19
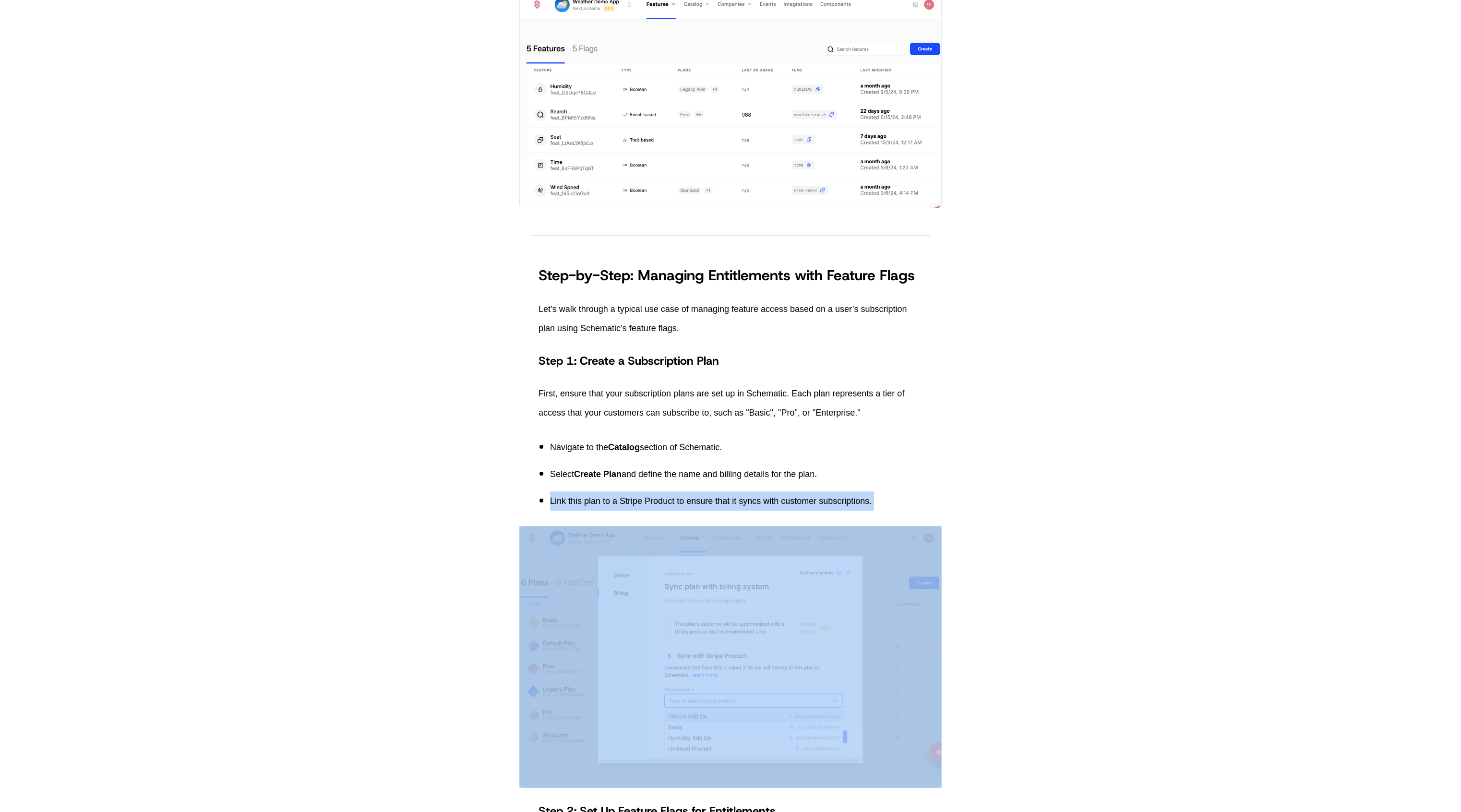
drag, startPoint x: 551, startPoint y: 496, endPoint x: 880, endPoint y: 504, distance: 329.1
click at [880, 504] on p "Link this plan to a Stripe Product to ensure that it syncs with customer subscr…" at bounding box center [736, 500] width 373 height 19
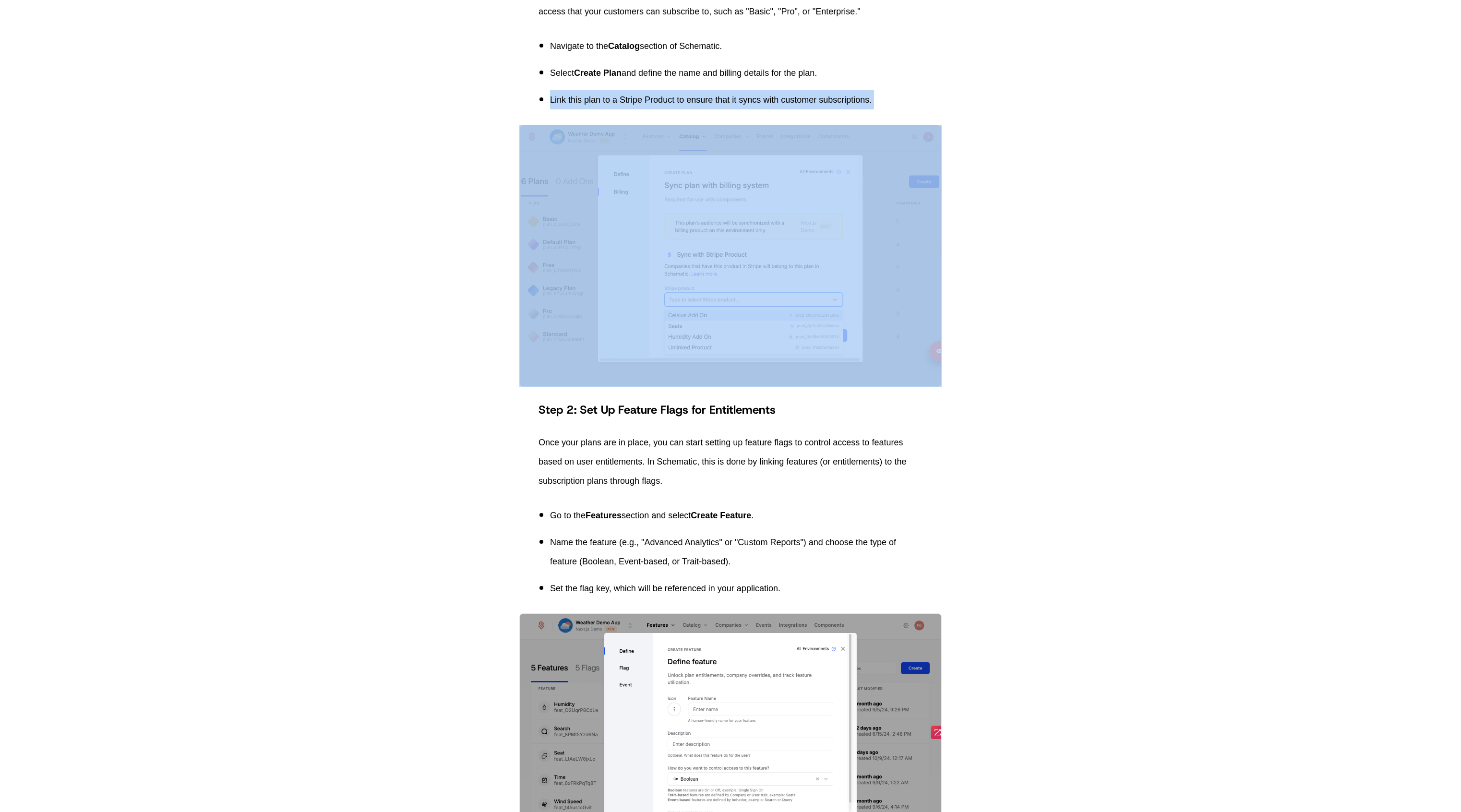
scroll to position [1134, 0]
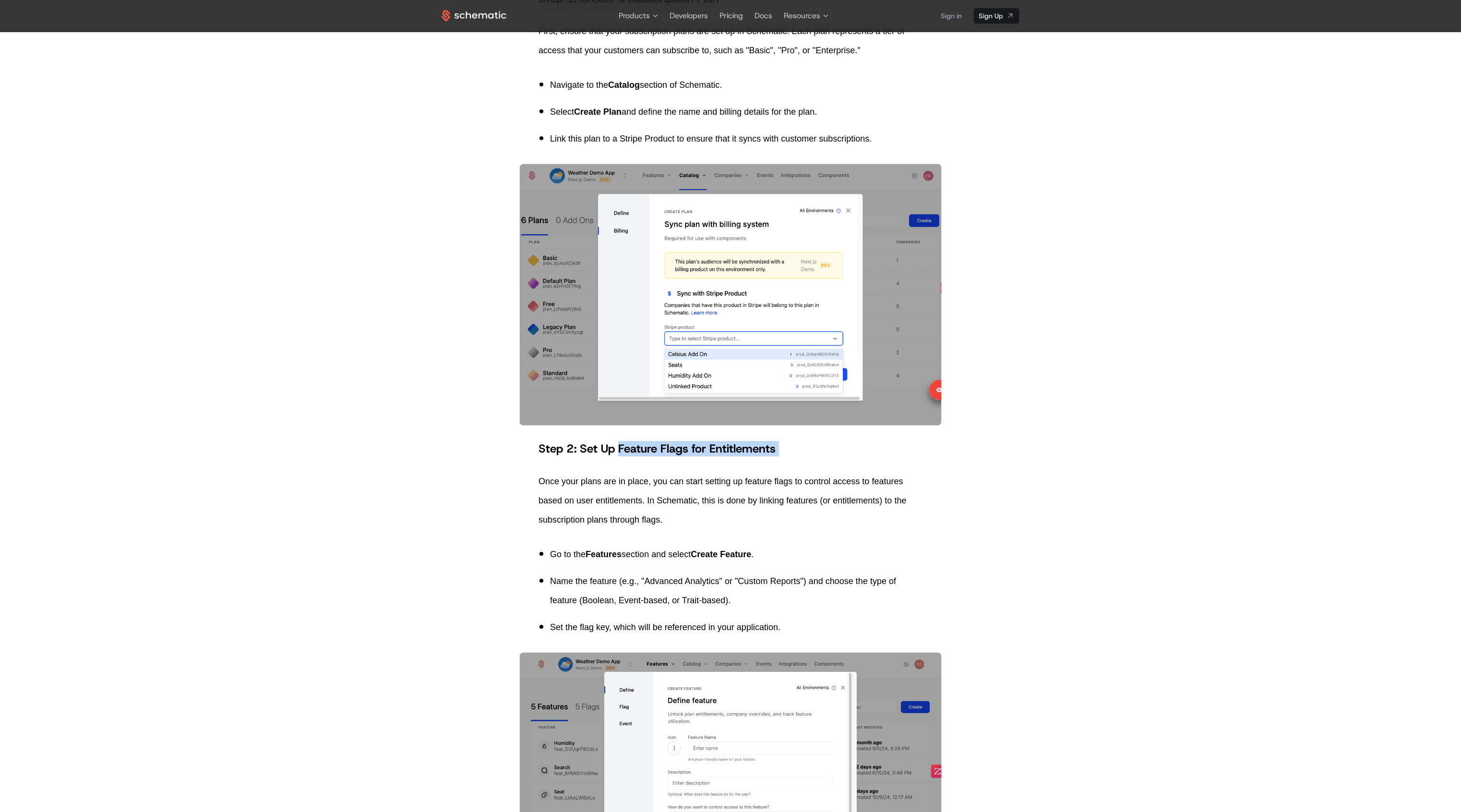
drag, startPoint x: 665, startPoint y: 450, endPoint x: 807, endPoint y: 459, distance: 142.3
click at [545, 488] on p "Once your plans are in place, you can start setting up feature flags to control…" at bounding box center [730, 500] width 384 height 57
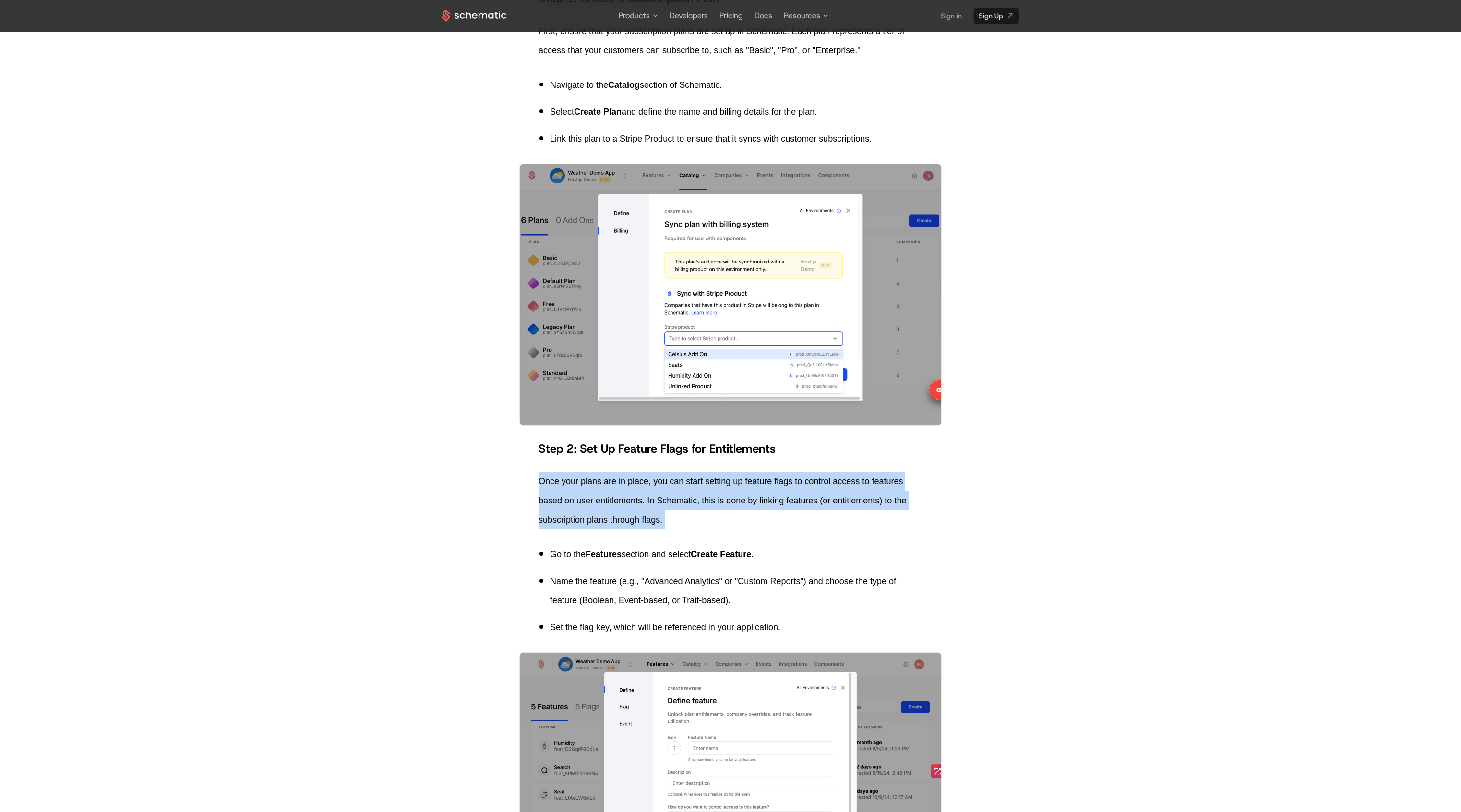
drag, startPoint x: 531, startPoint y: 472, endPoint x: 721, endPoint y: 539, distance: 201.5
click at [667, 507] on p "Once your plans are in place, you can start setting up feature flags to control…" at bounding box center [730, 500] width 384 height 57
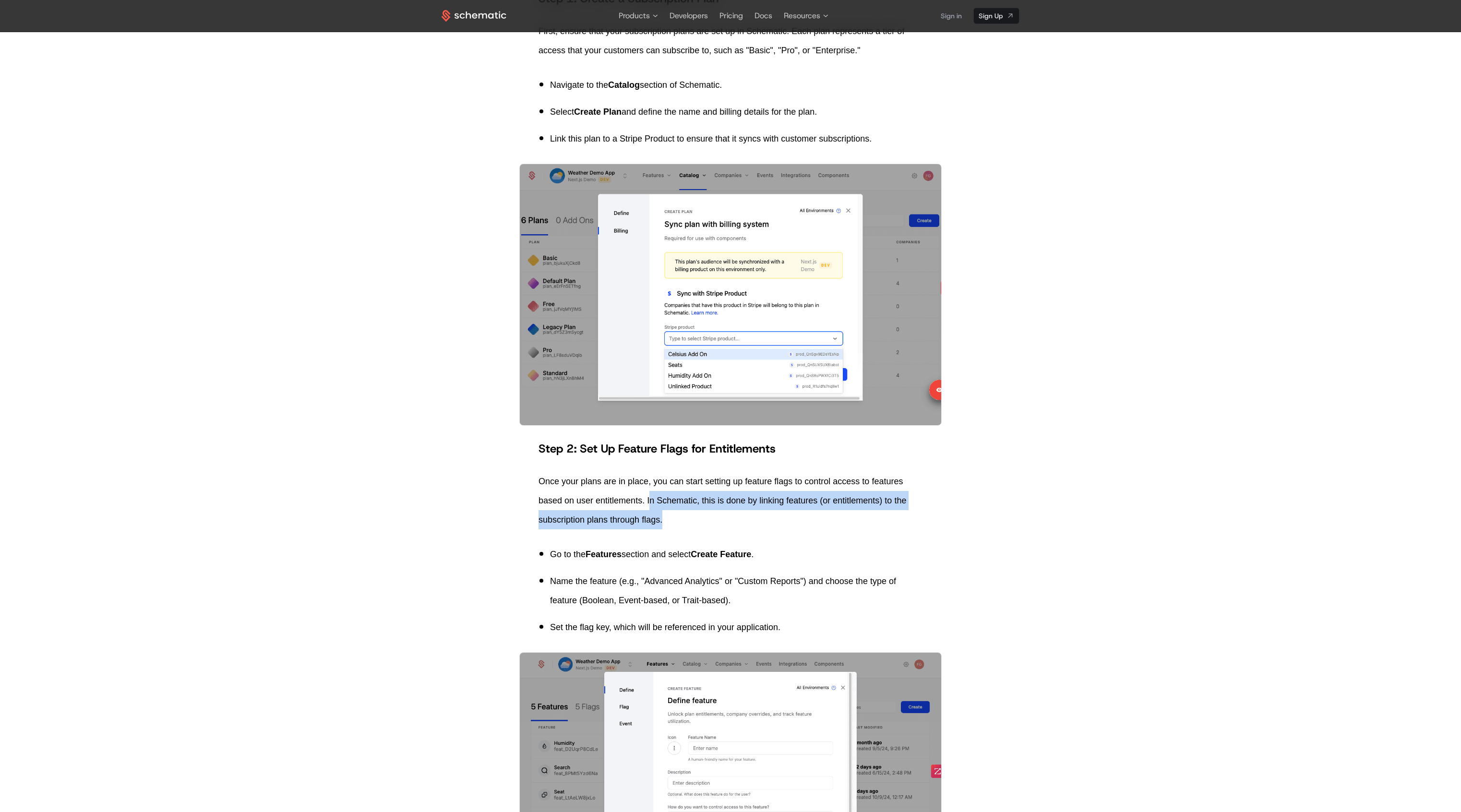
drag, startPoint x: 649, startPoint y: 493, endPoint x: 716, endPoint y: 523, distance: 73.4
click at [716, 523] on p "Once your plans are in place, you can start setting up feature flags to control…" at bounding box center [730, 500] width 384 height 57
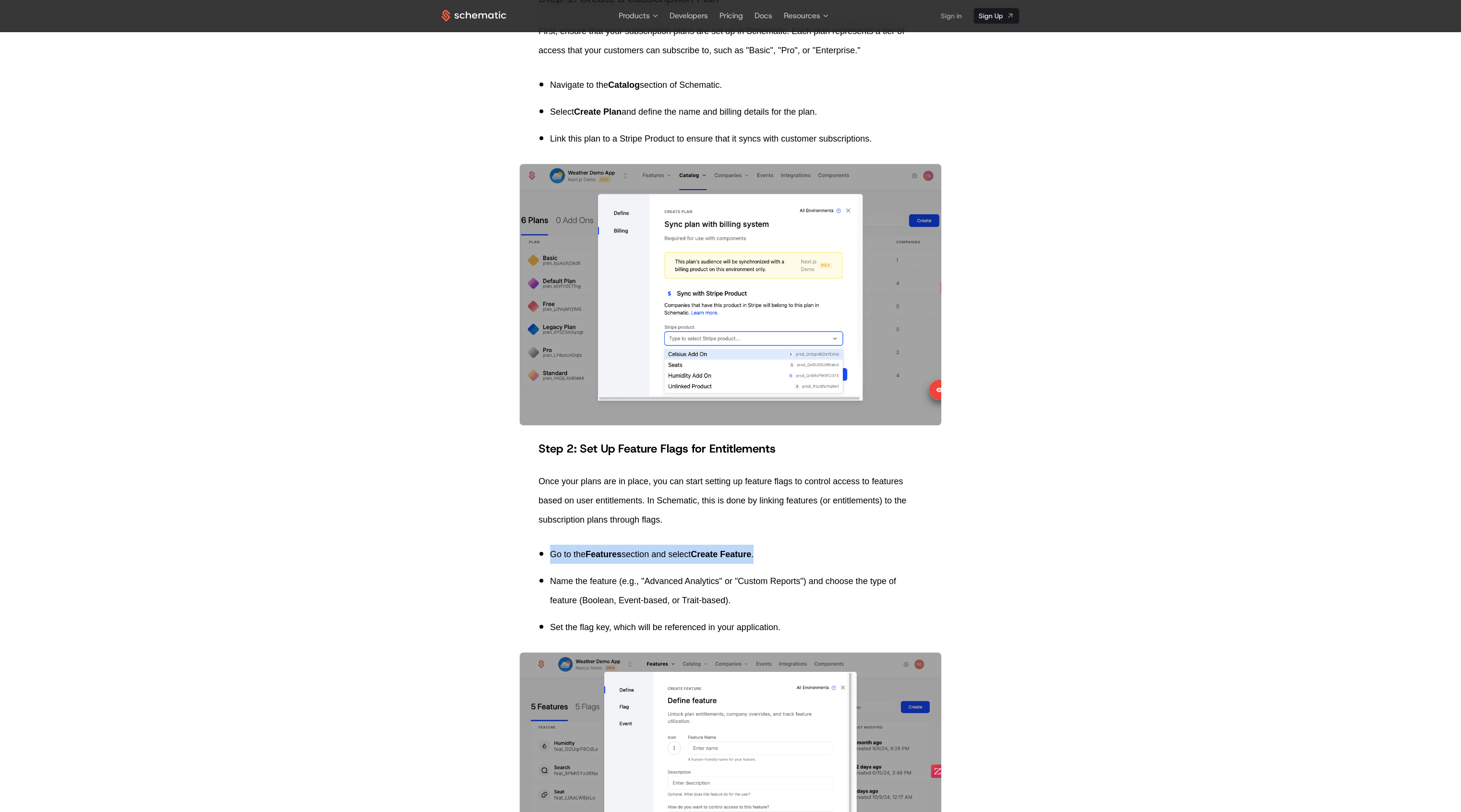
drag, startPoint x: 551, startPoint y: 550, endPoint x: 773, endPoint y: 550, distance: 222.0
click at [773, 550] on p "Go to the Features section and select Create Feature ." at bounding box center [736, 553] width 373 height 19
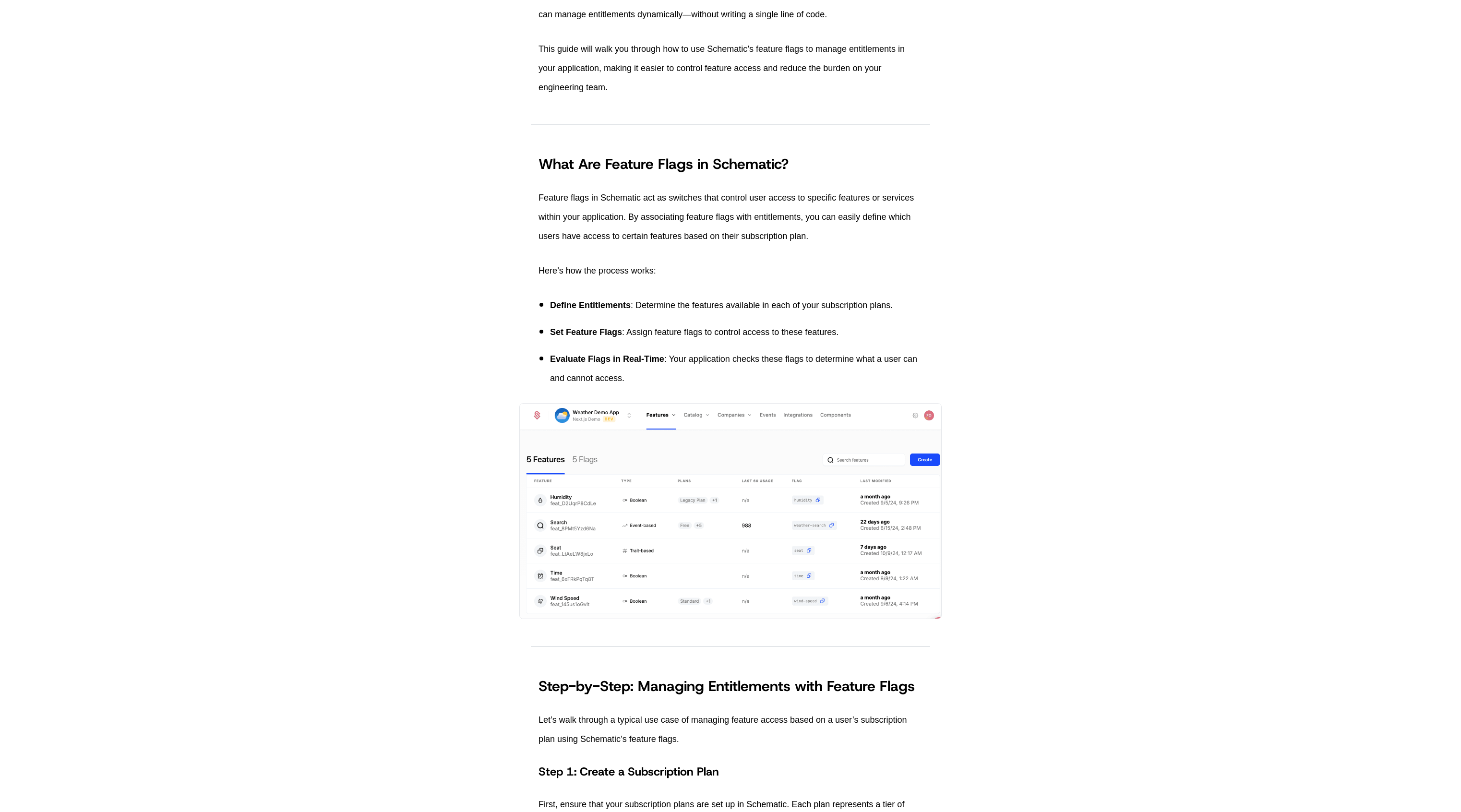
scroll to position [0, 0]
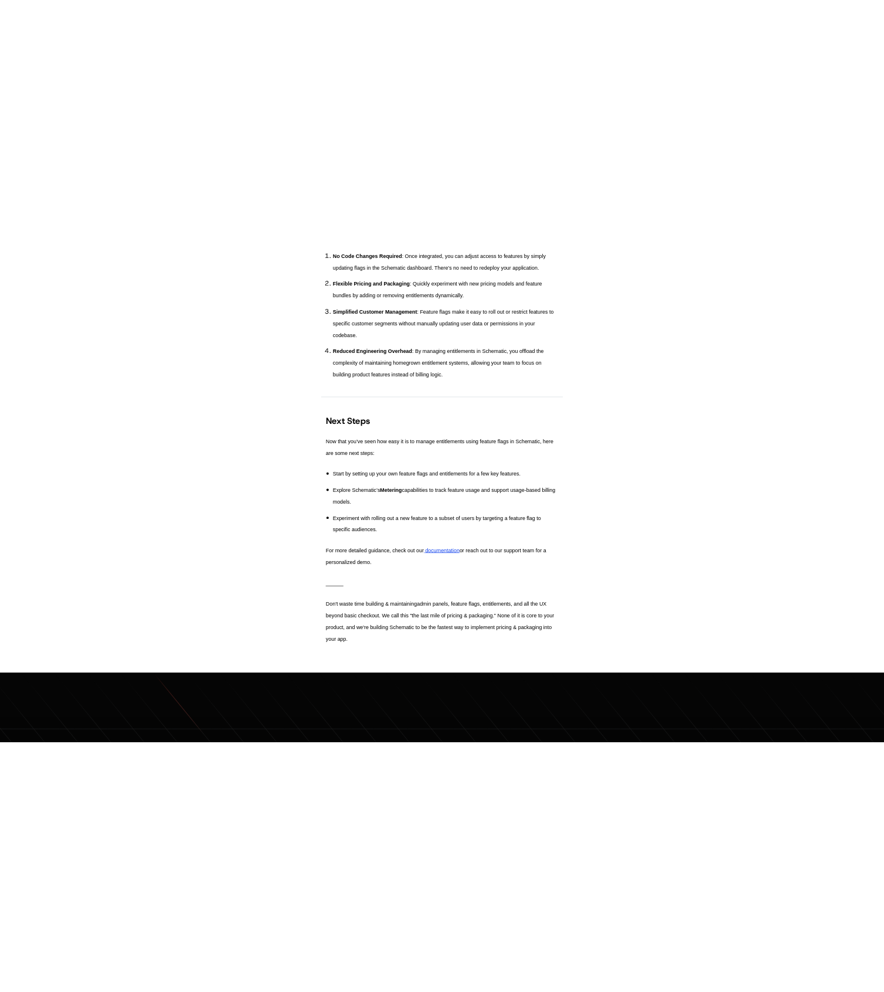
scroll to position [3353, 0]
